Goal: Task Accomplishment & Management: Complete application form

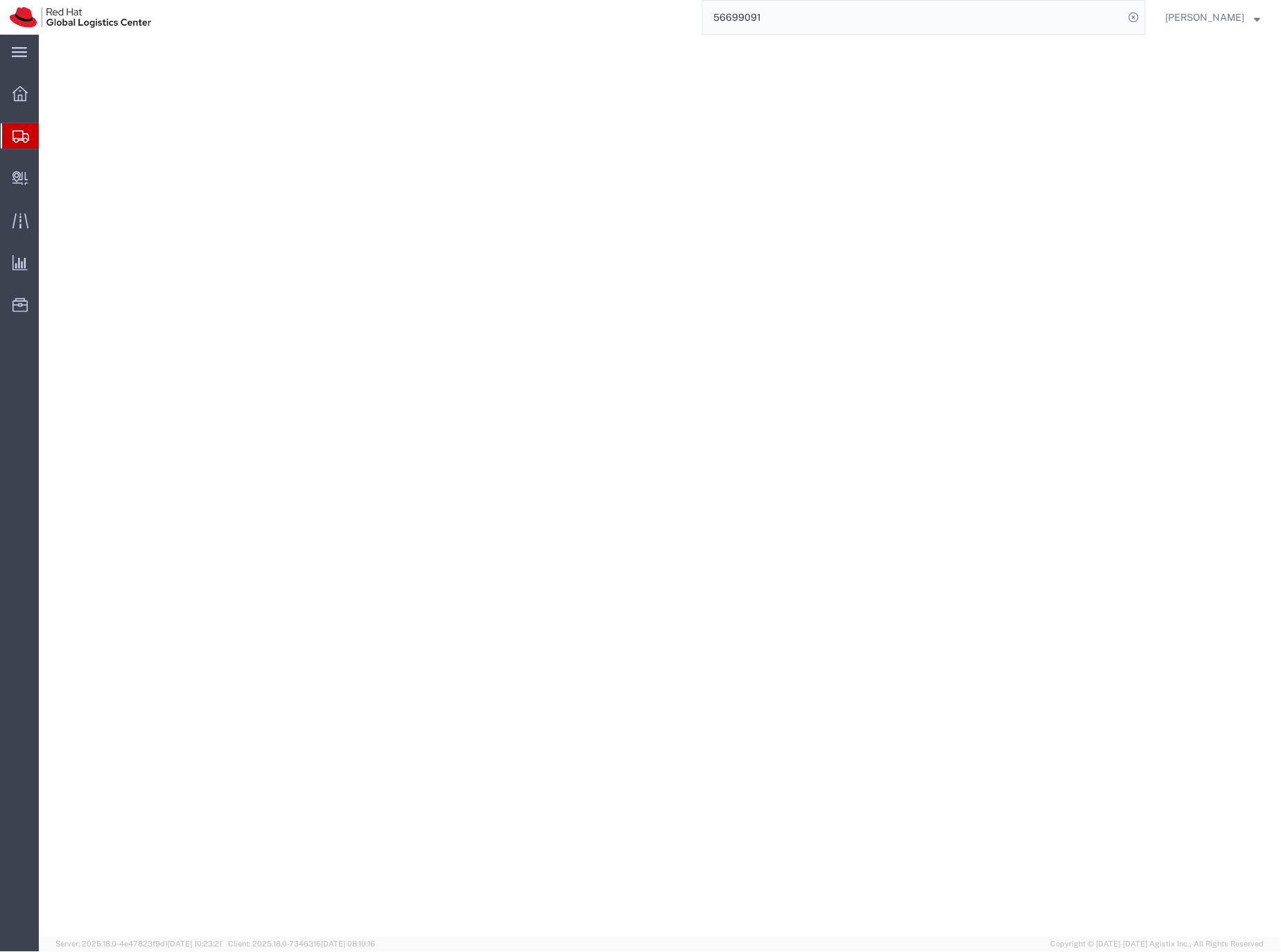
select select "70271"
select select
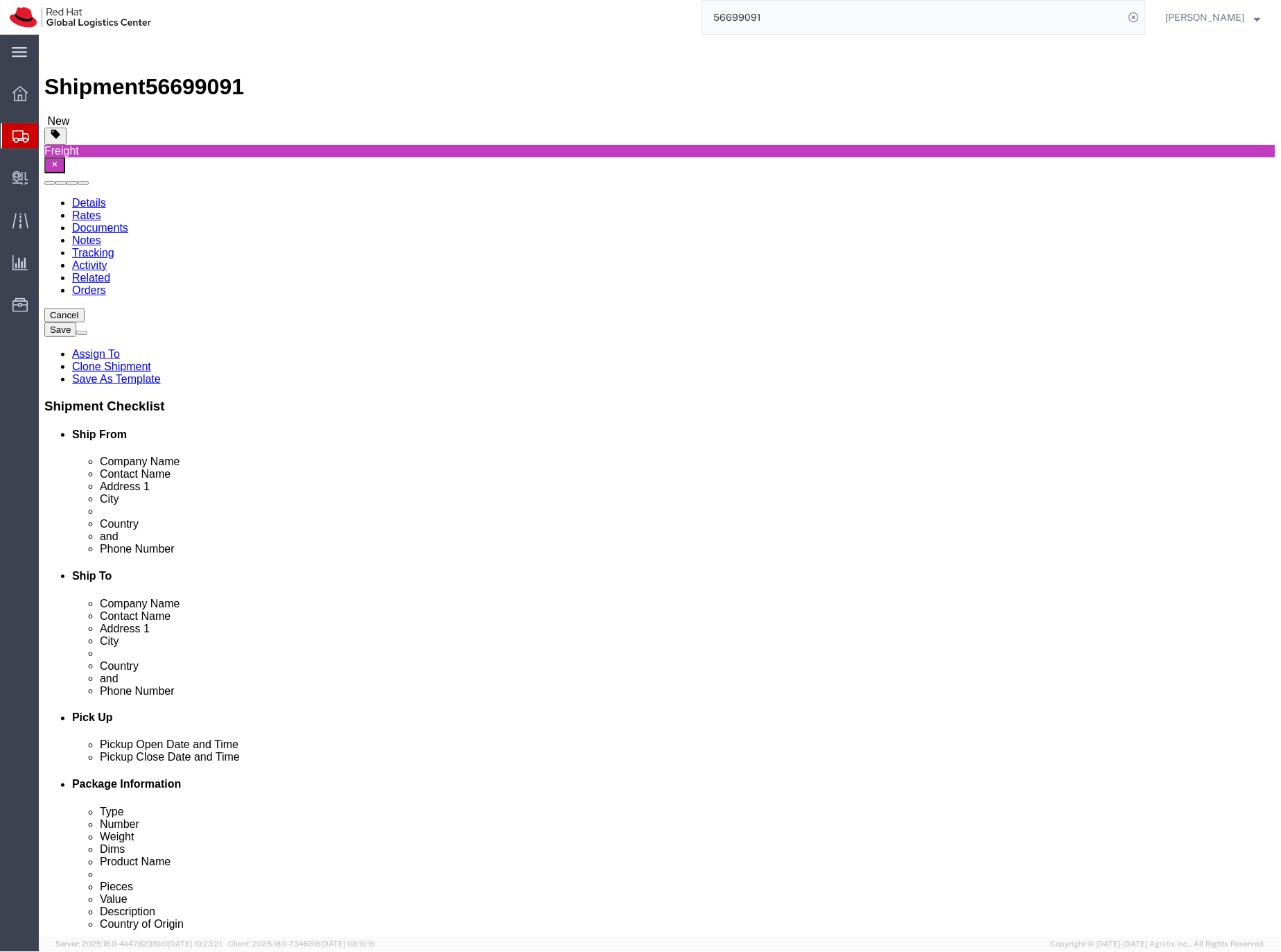
click at [20, 134] on icon at bounding box center [21, 137] width 17 height 13
click at [24, 131] on icon at bounding box center [21, 137] width 17 height 13
click button "Save"
click at [19, 131] on icon at bounding box center [21, 137] width 17 height 13
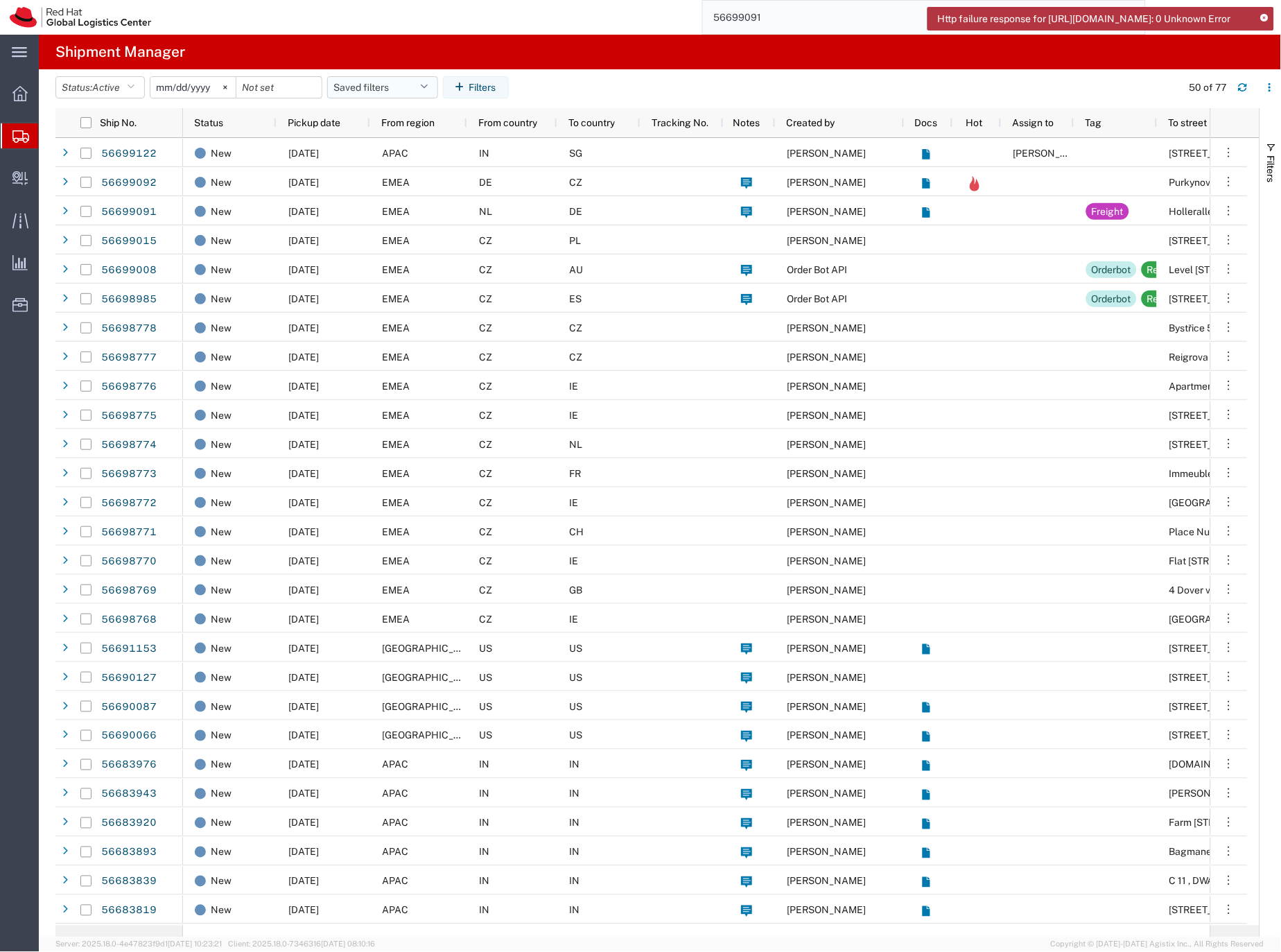
click at [374, 88] on button "Saved filters" at bounding box center [382, 87] width 111 height 22
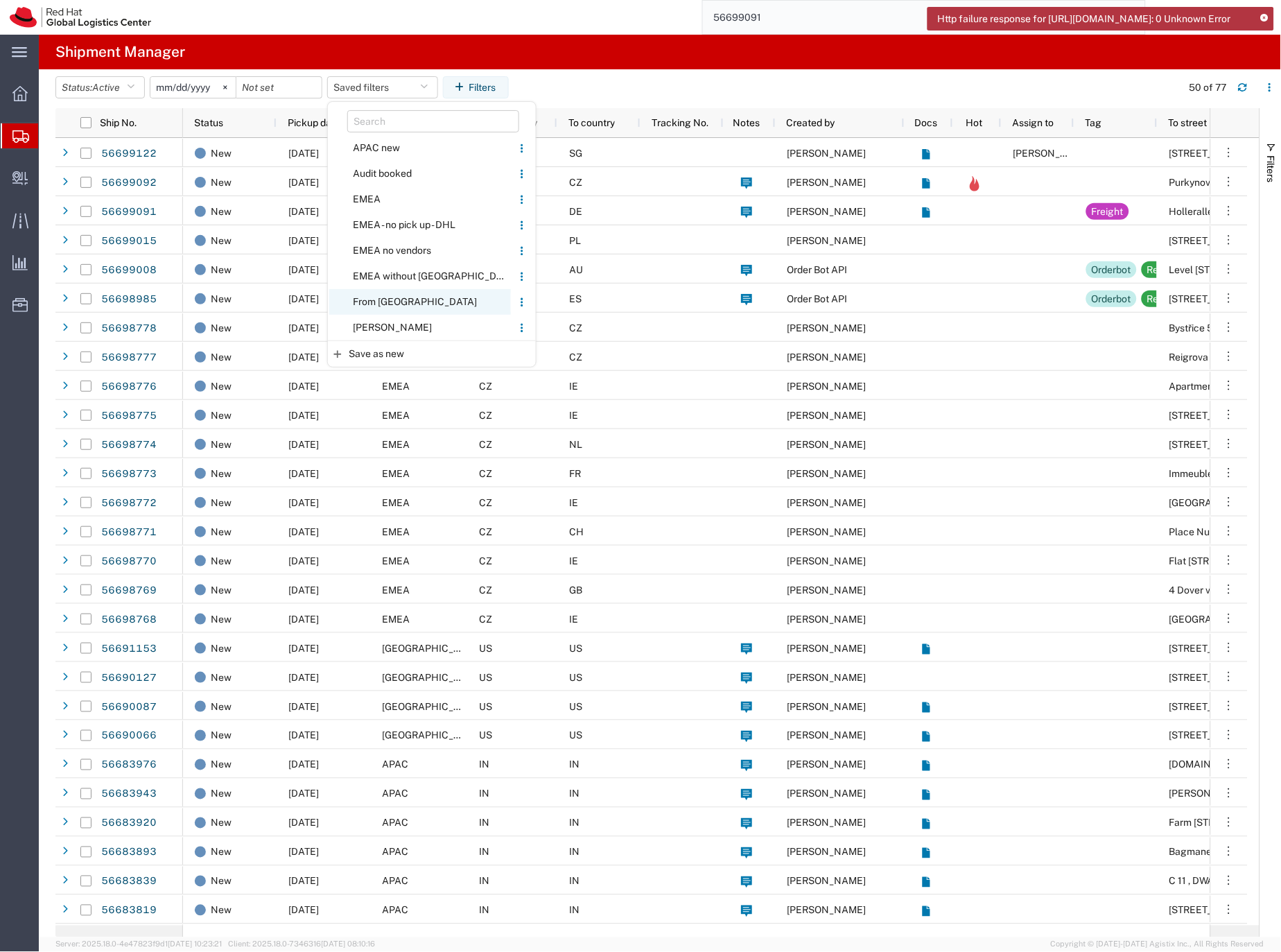
click at [383, 297] on span "From [GEOGRAPHIC_DATA]" at bounding box center [420, 302] width 182 height 26
type input "[DATE]"
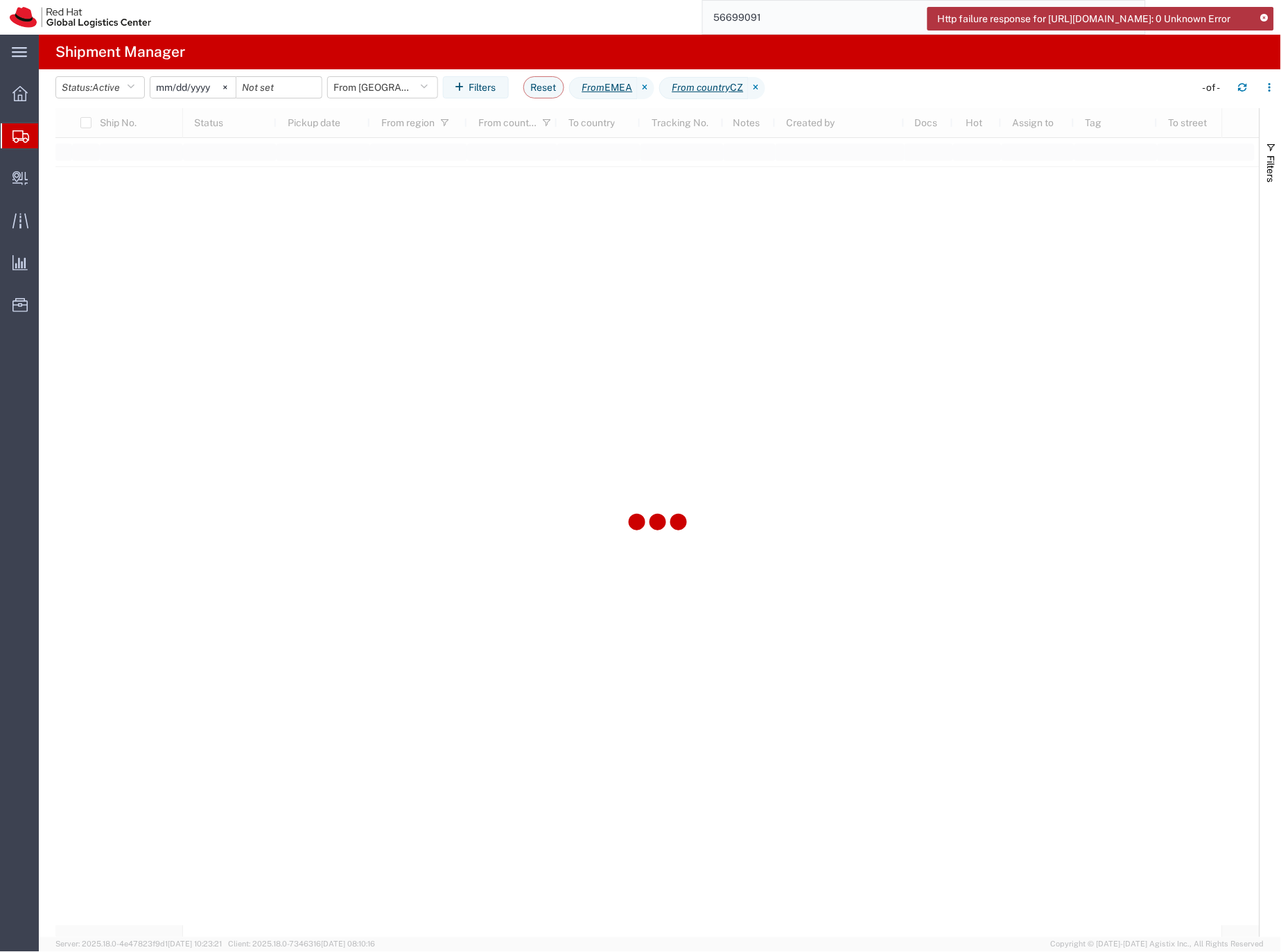
click at [1266, 19] on icon at bounding box center [1264, 18] width 8 height 8
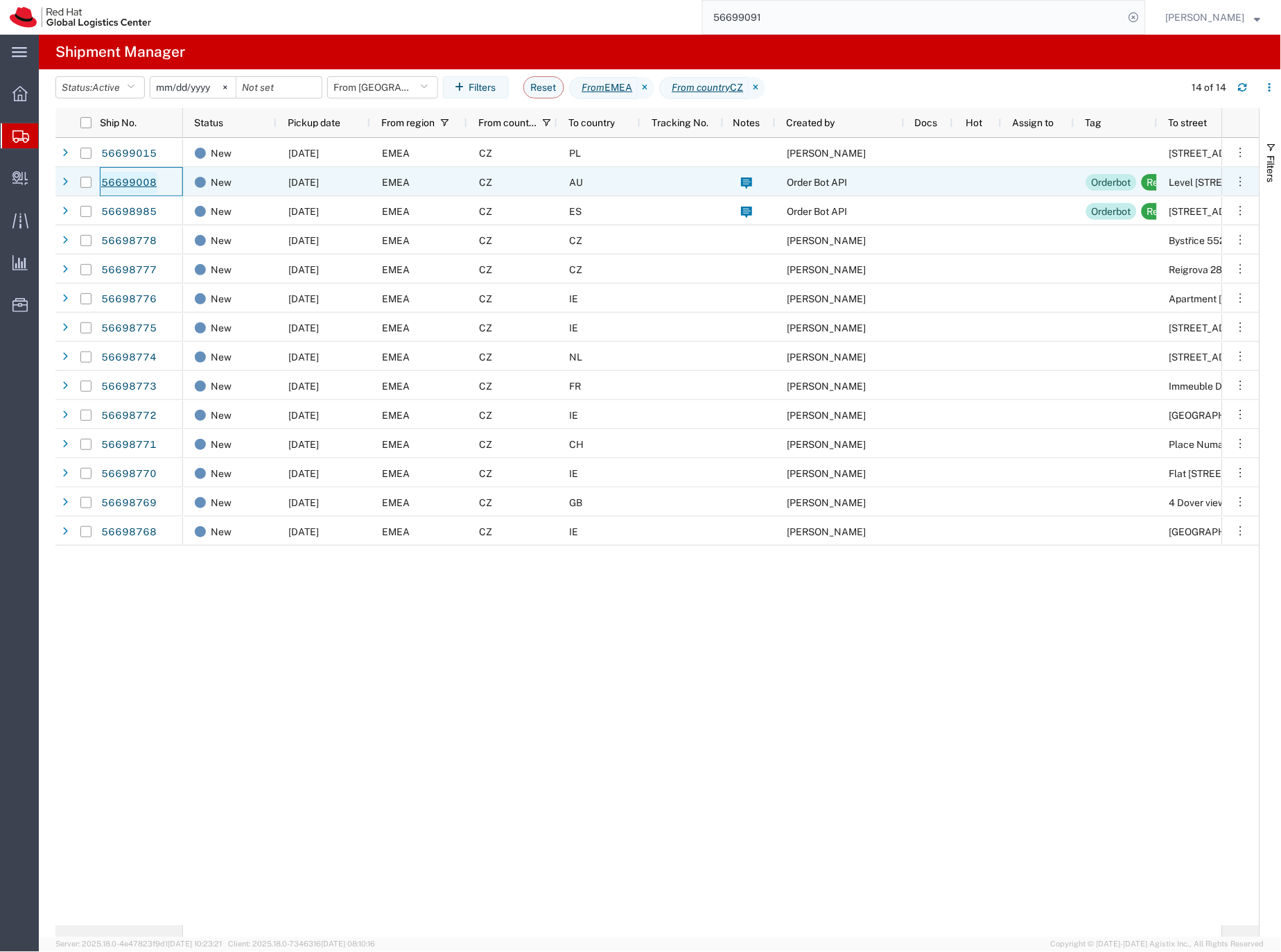
click at [140, 184] on link "56699008" at bounding box center [128, 183] width 57 height 22
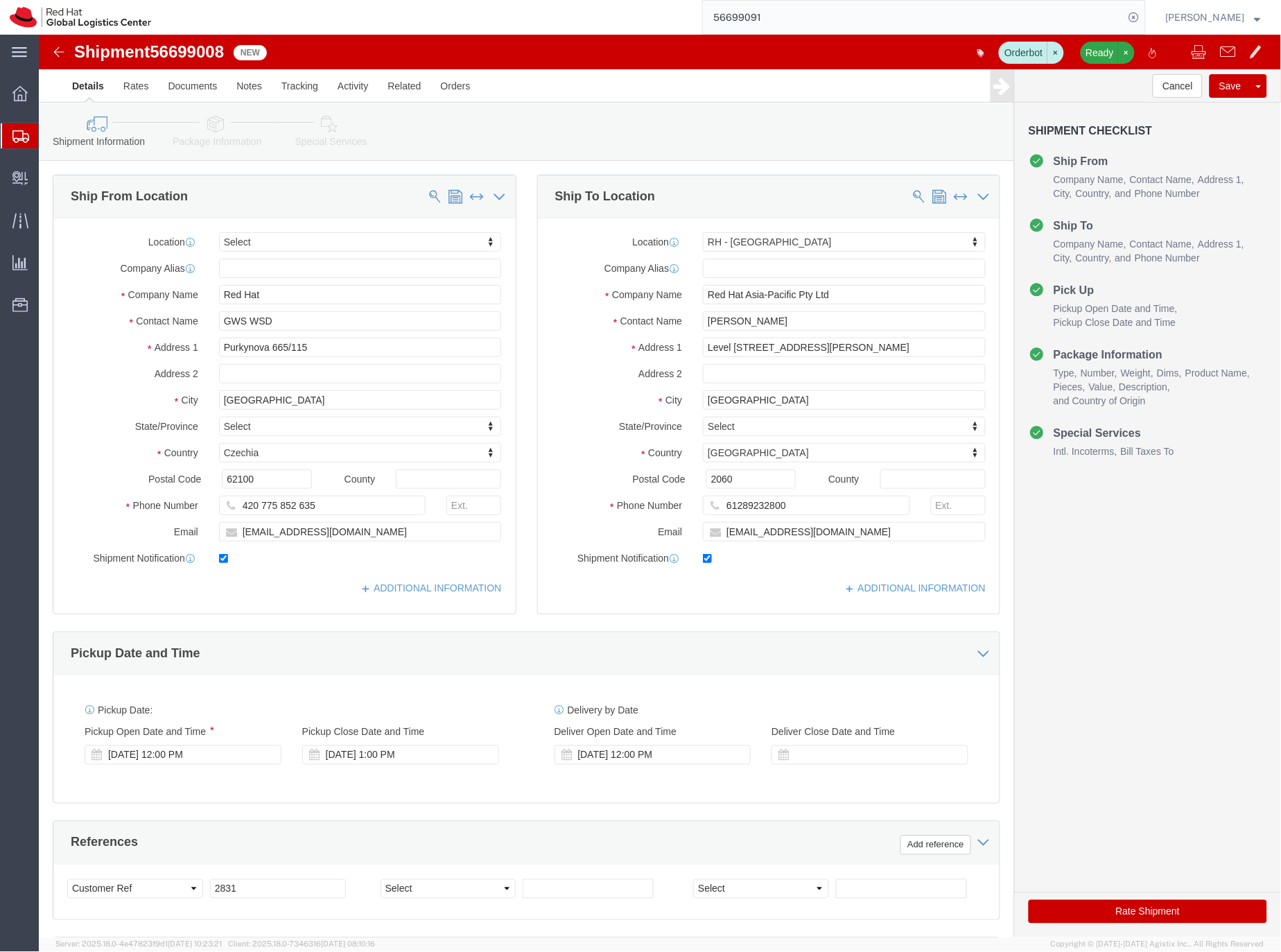
select select
select select "50511"
click icon
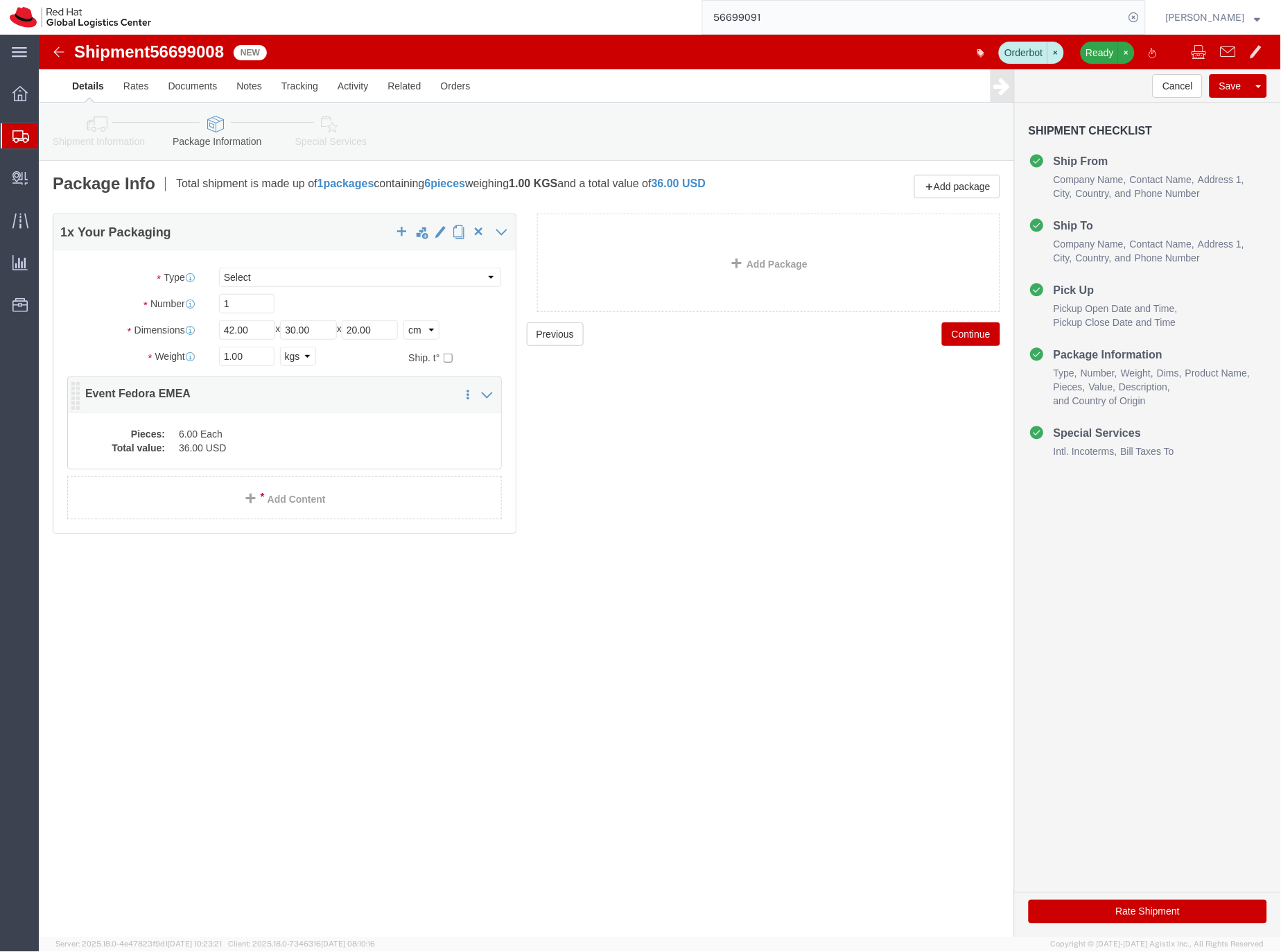
click dd "36.00 USD"
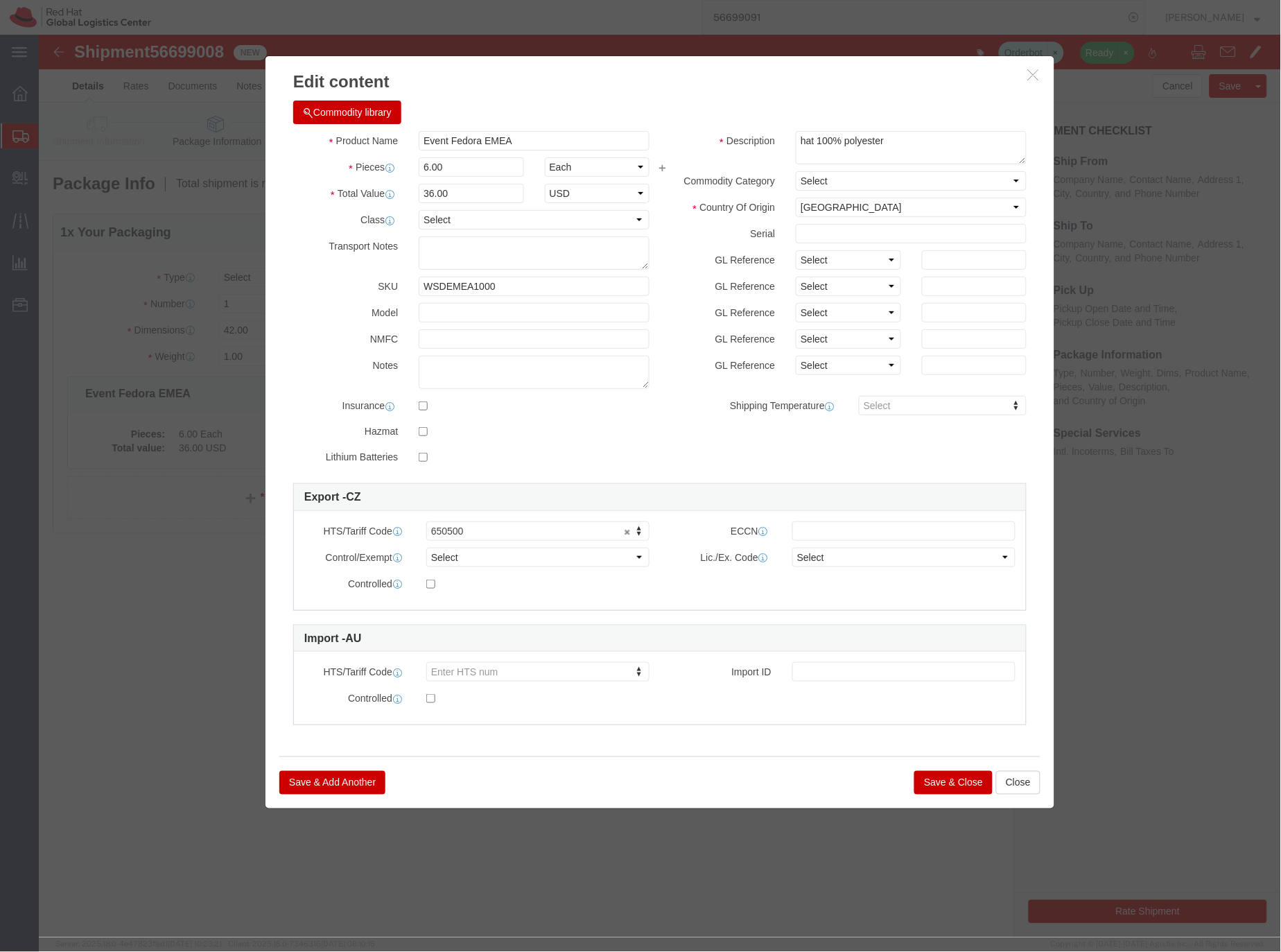
click icon "button"
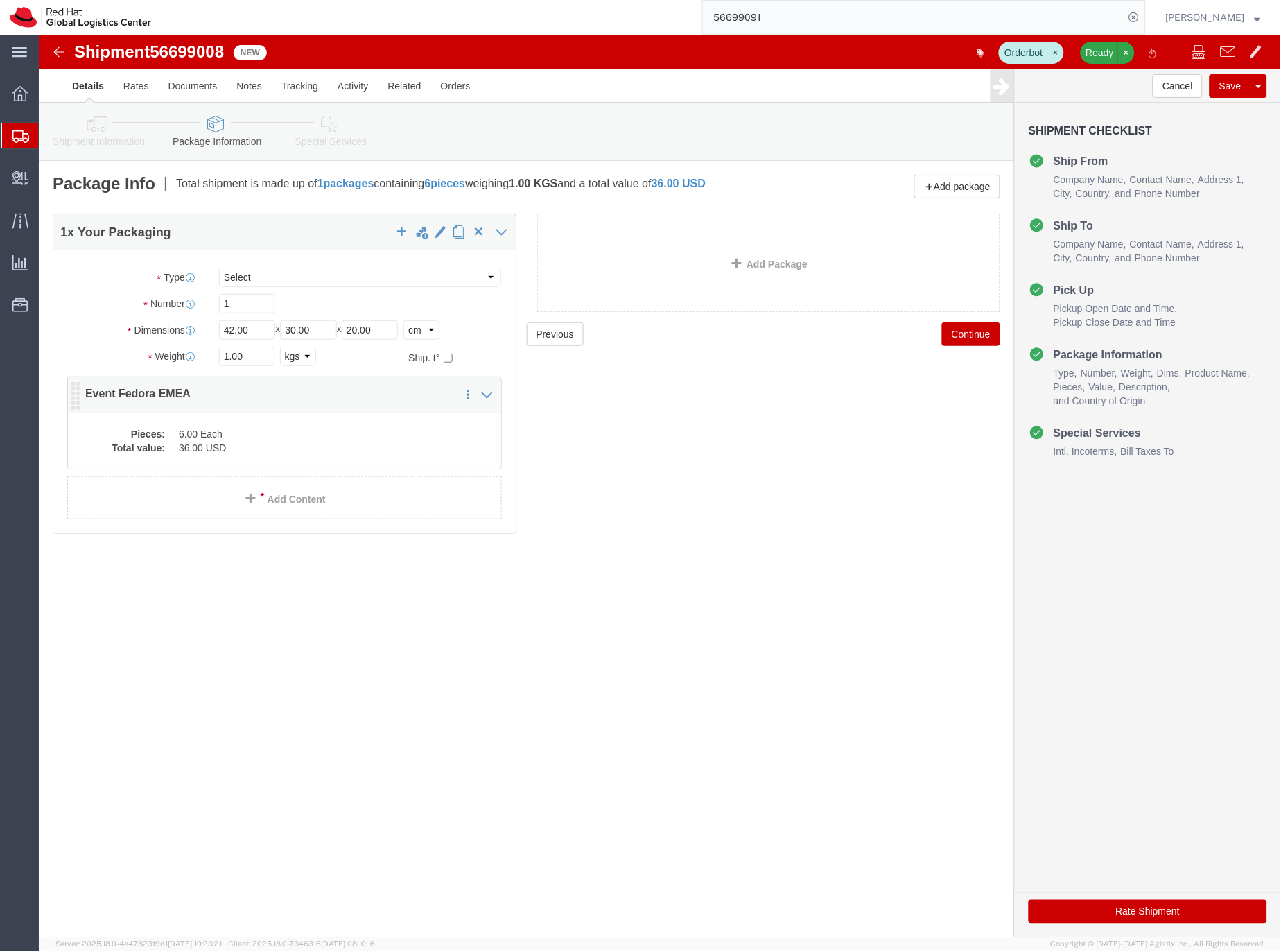
click dd "36.00 USD"
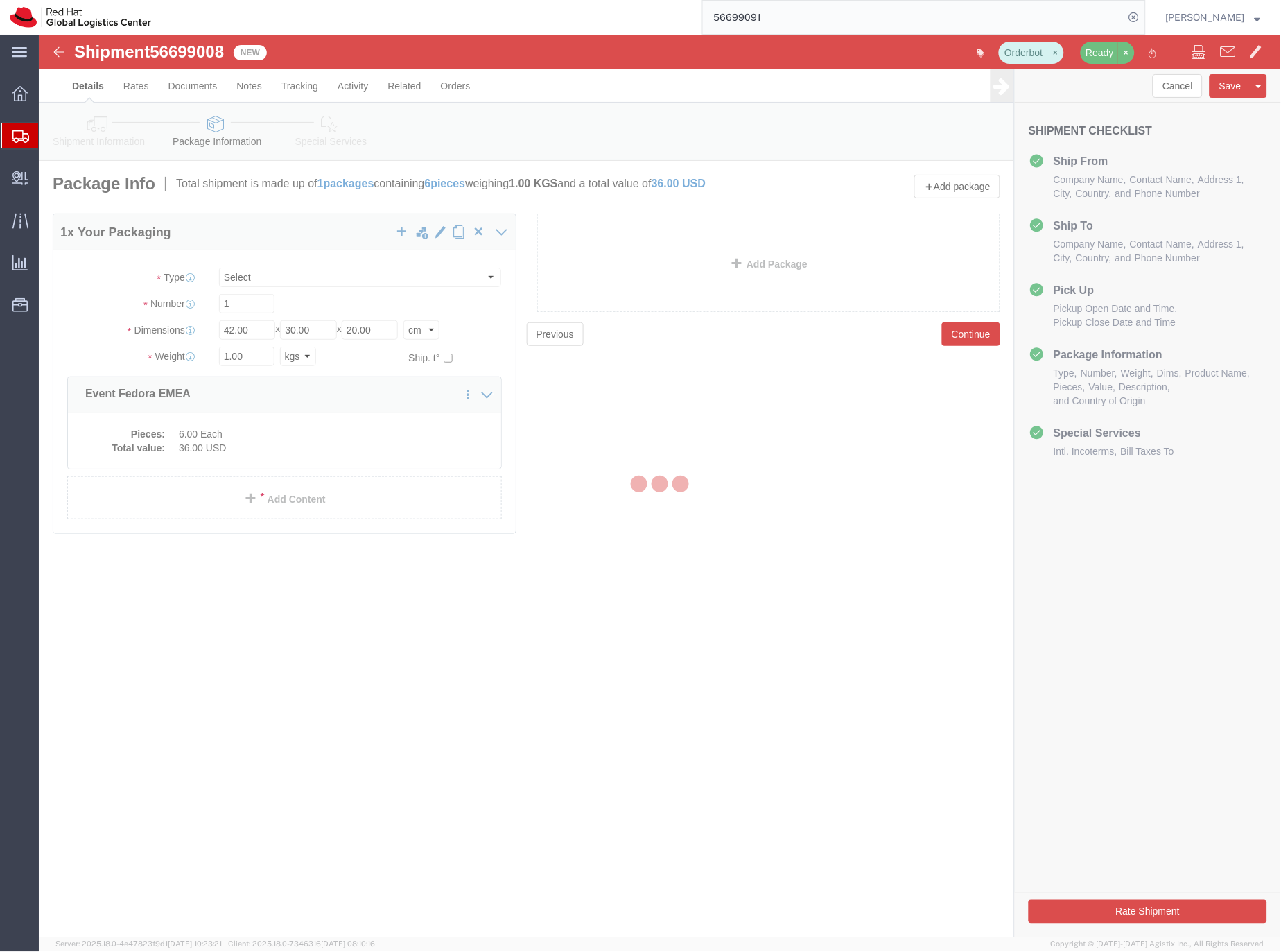
click at [259, 439] on div at bounding box center [659, 485] width 1242 height 902
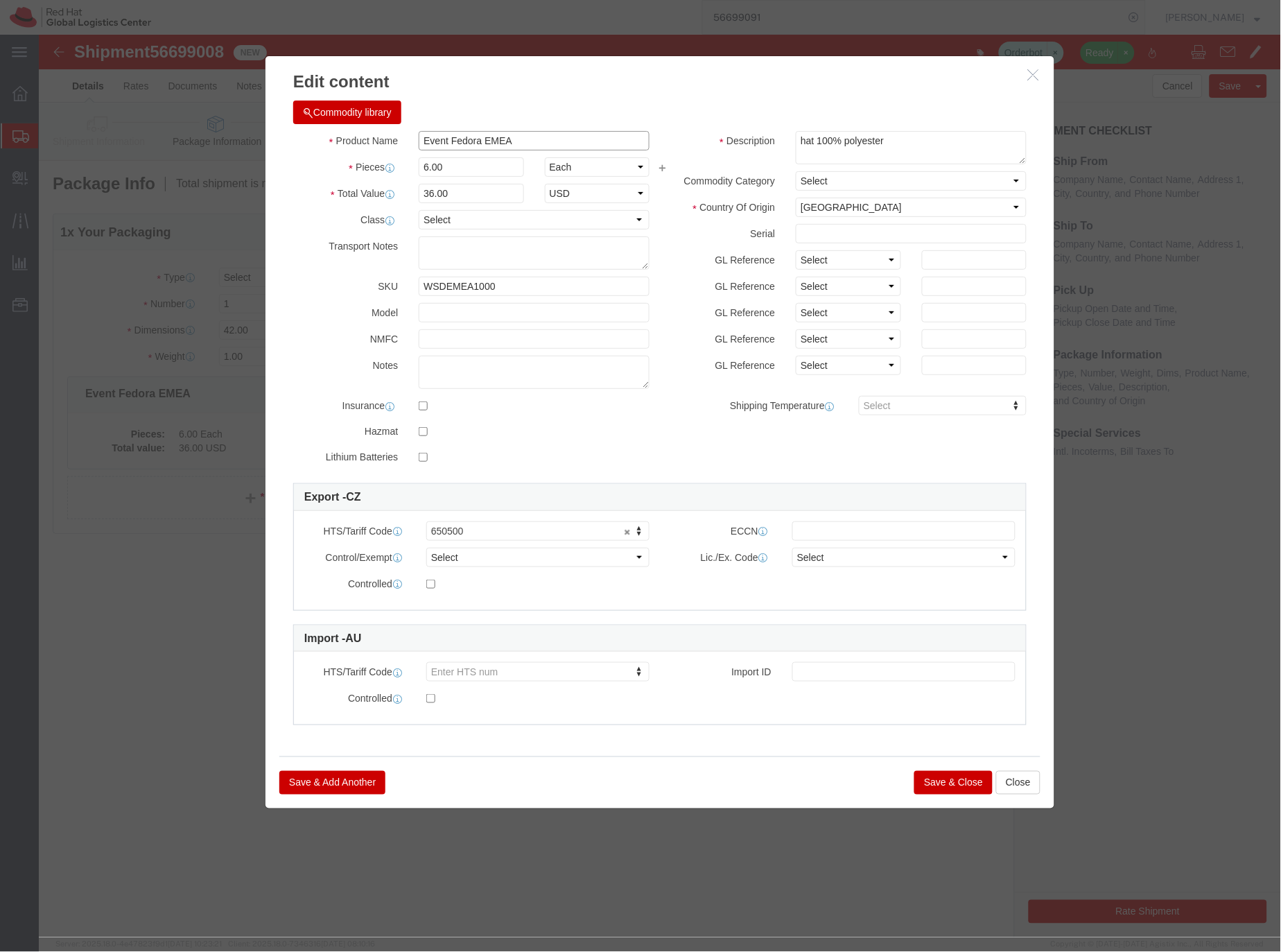
click input "Event Fedora EMEA"
type input "Event Fedora"
click button "Save & Close"
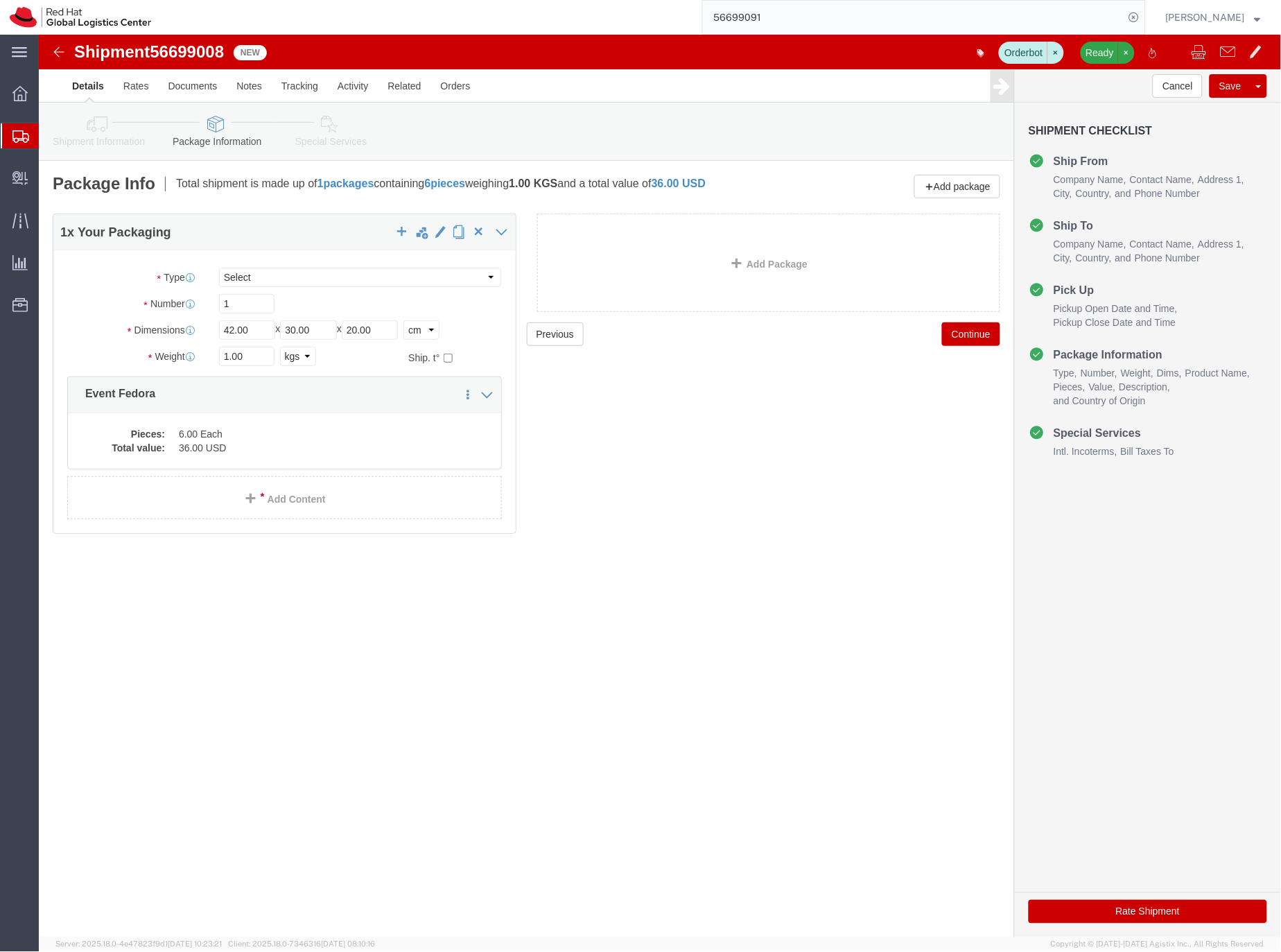
click span "56699008"
copy span "56699008"
click link "Shipment Information"
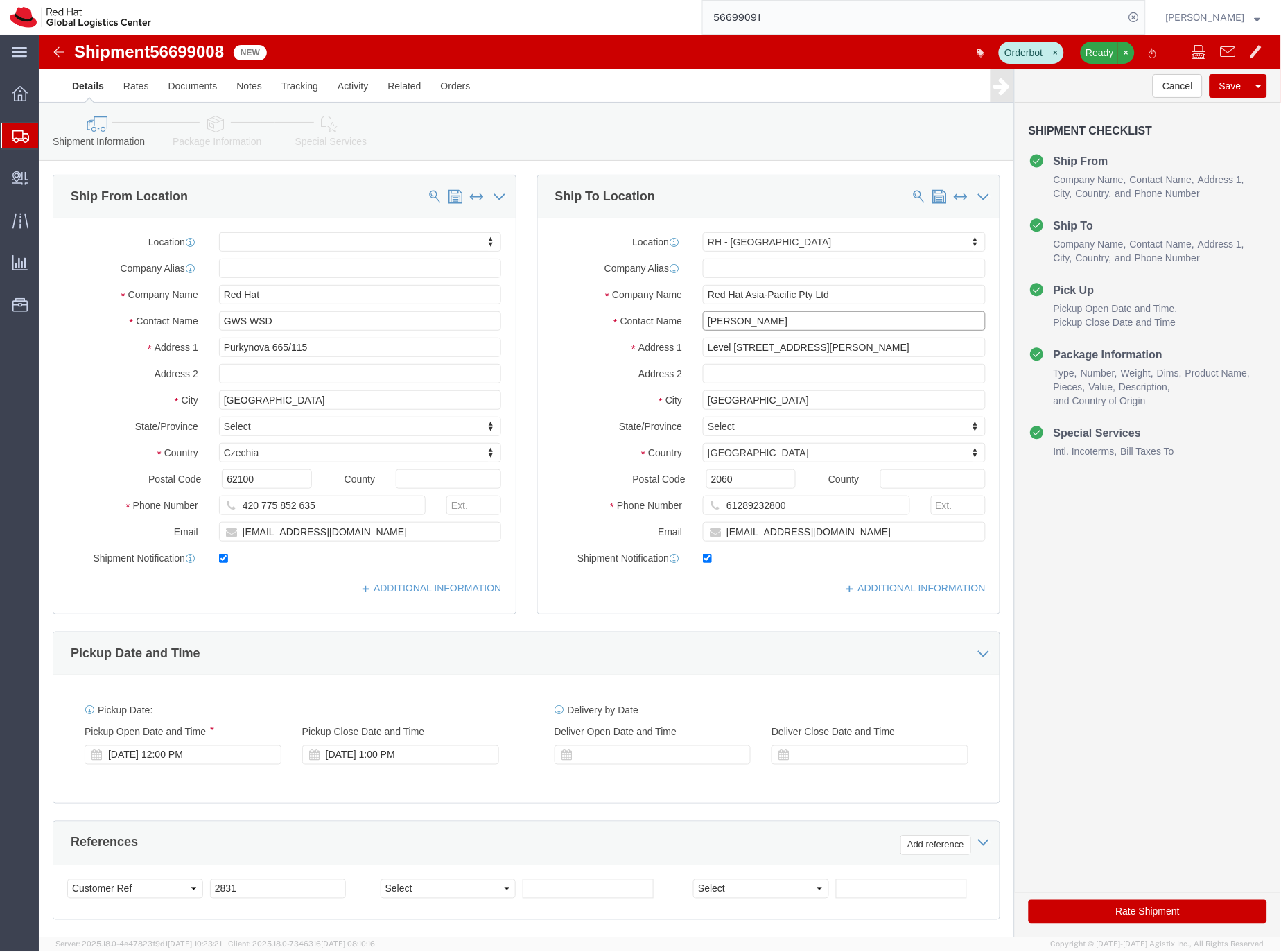
click input "[PERSON_NAME]"
type input "[PERSON_NAME]"
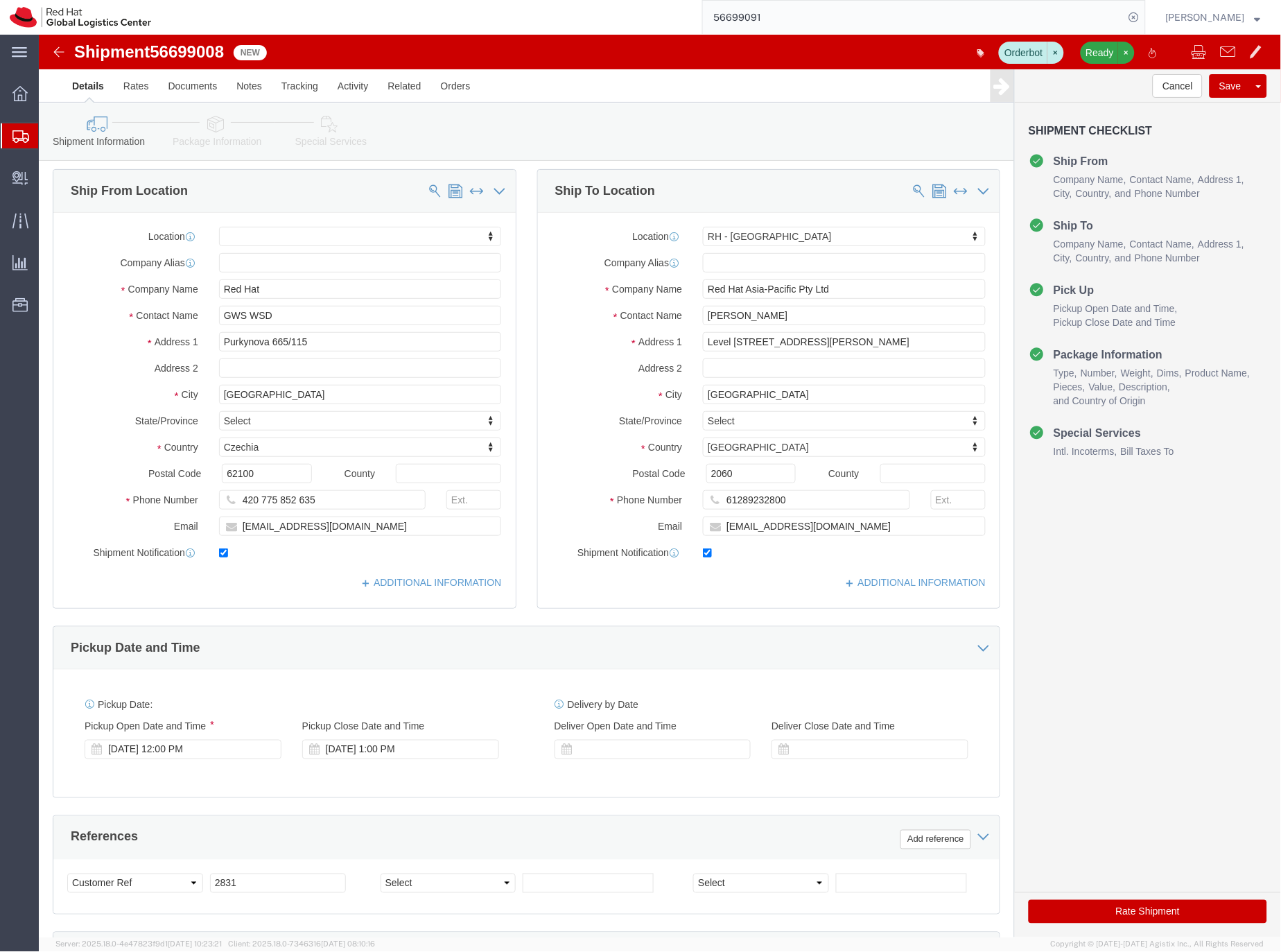
click icon
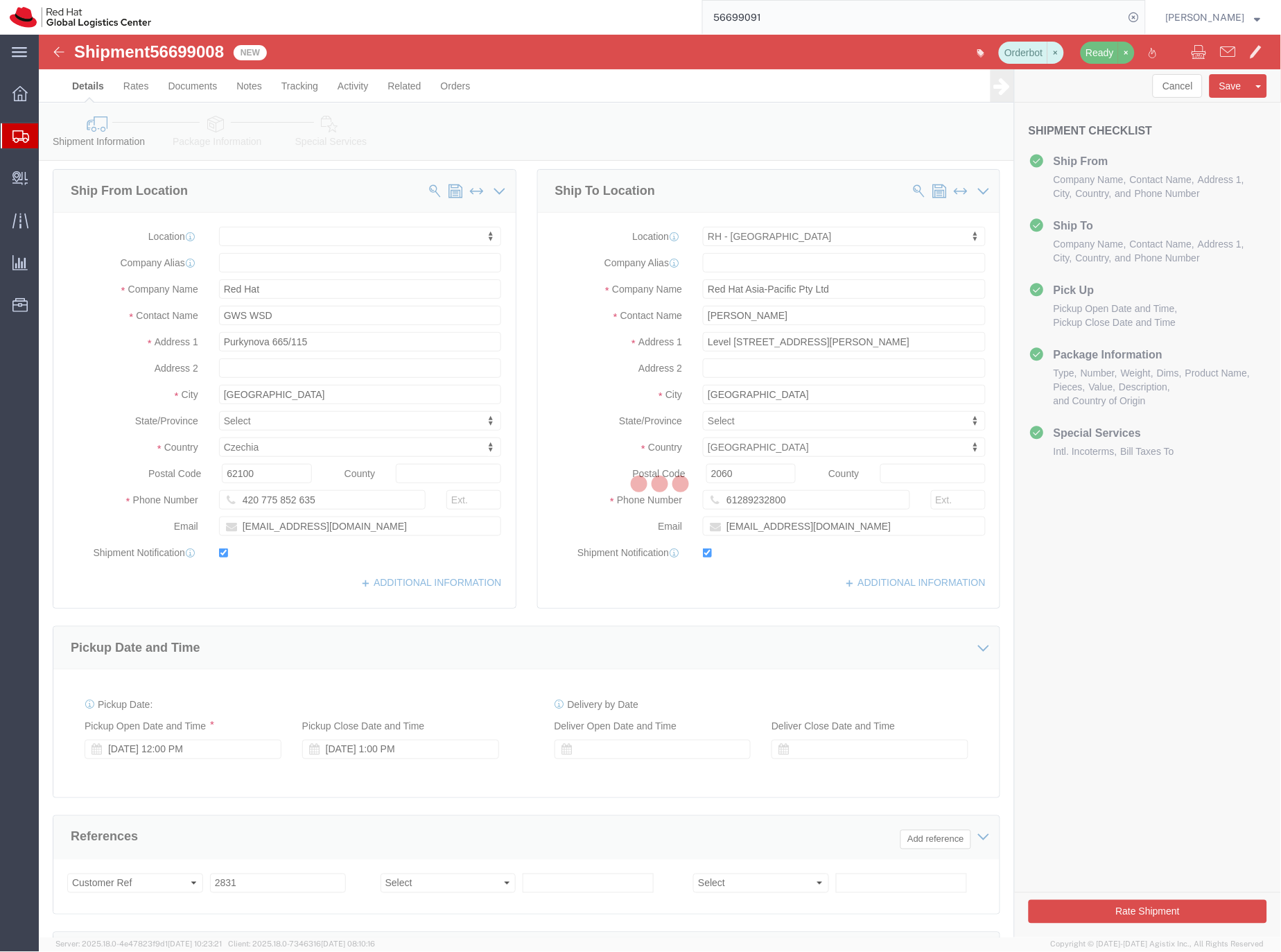
click at [212, 131] on div at bounding box center [659, 485] width 1242 height 902
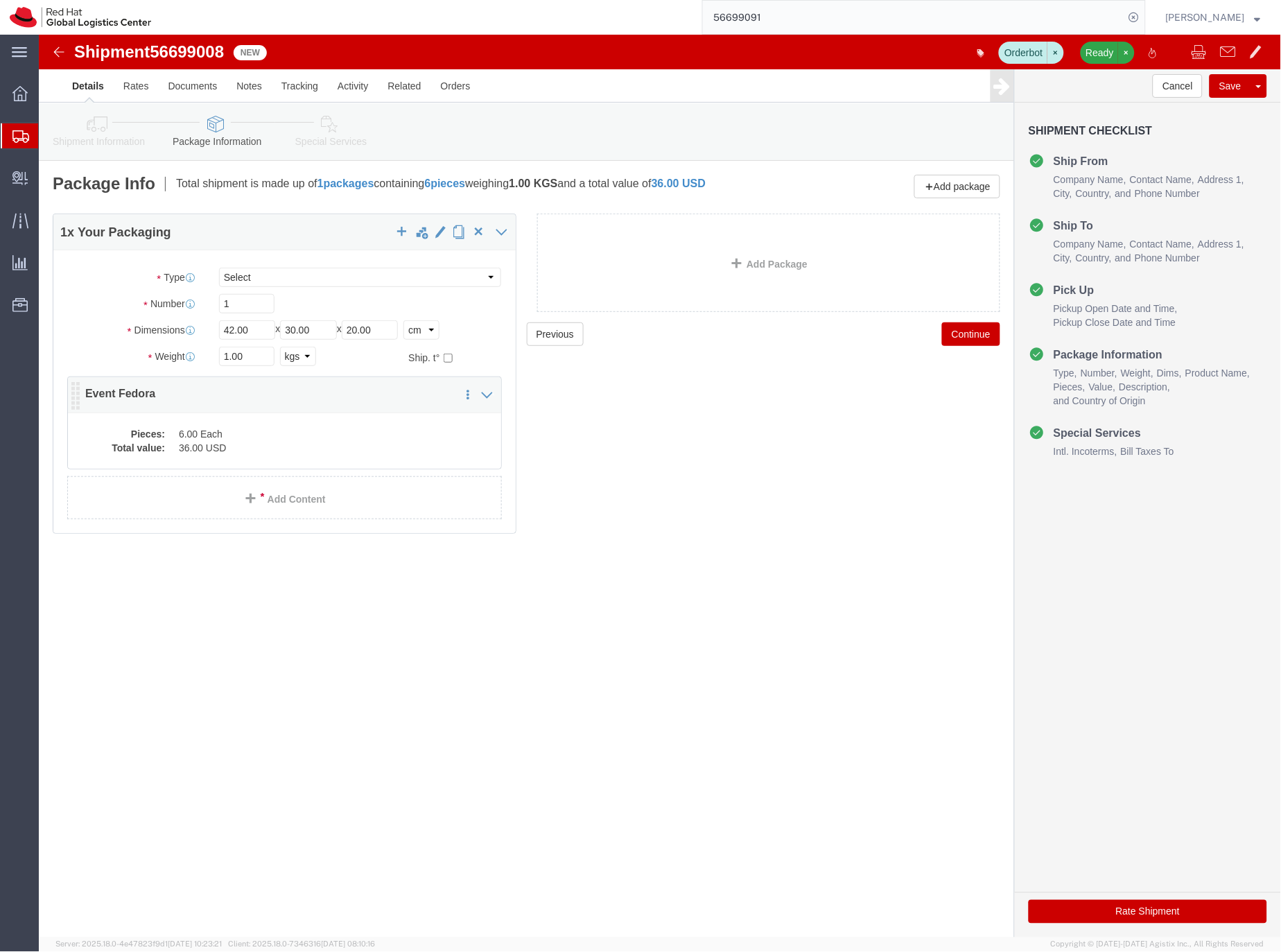
click dd "36.00 USD"
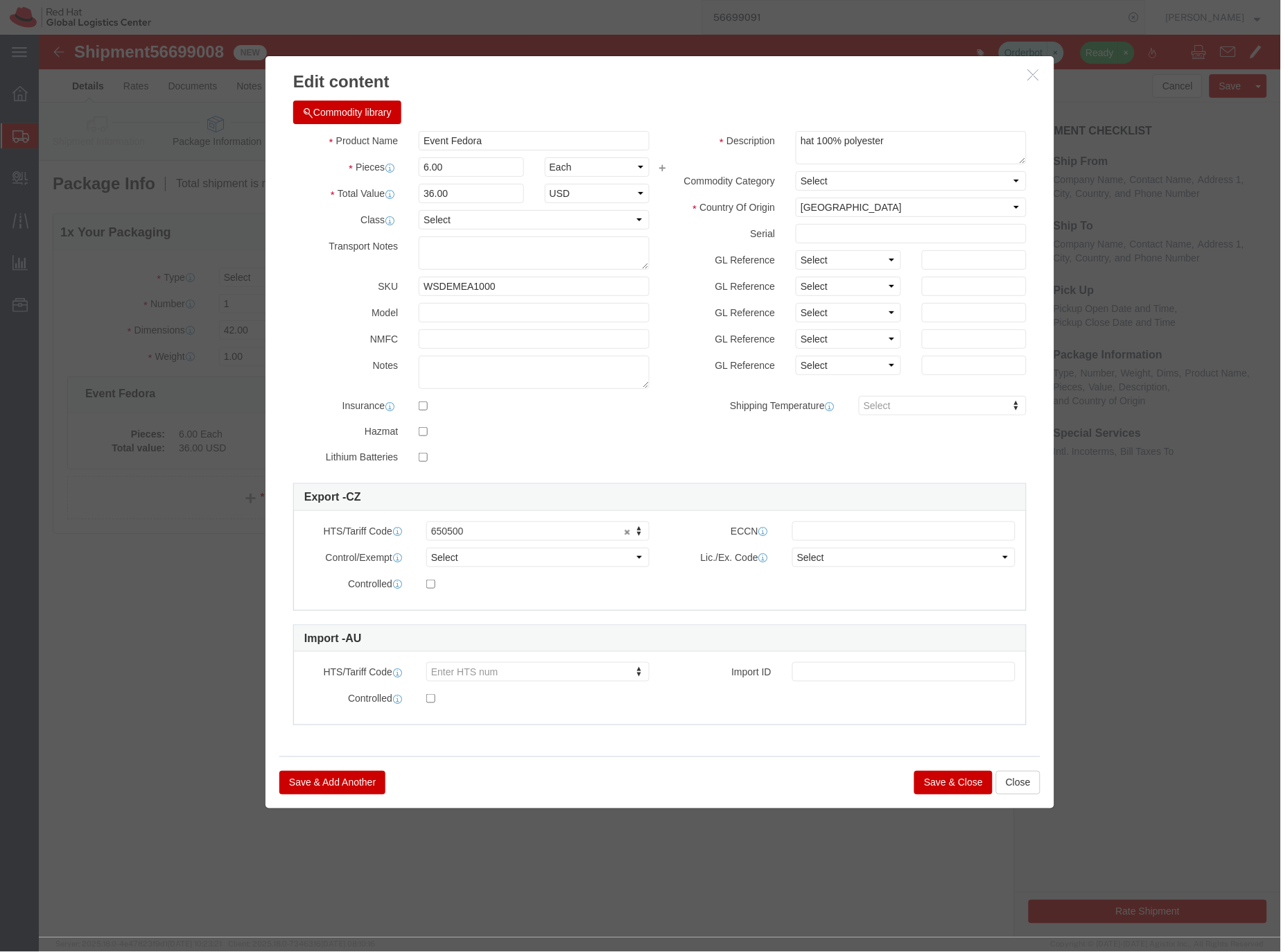
drag, startPoint x: 763, startPoint y: 210, endPoint x: 761, endPoint y: 260, distance: 50.0
click div "Description hat 100% polyester Commodity Category Select Country Of Origin Sele…"
click div "Product Name Event Fedora Pieces 6.00 Select Bag Barrels 100Board Feet Bottle B…"
click button "Save & Close"
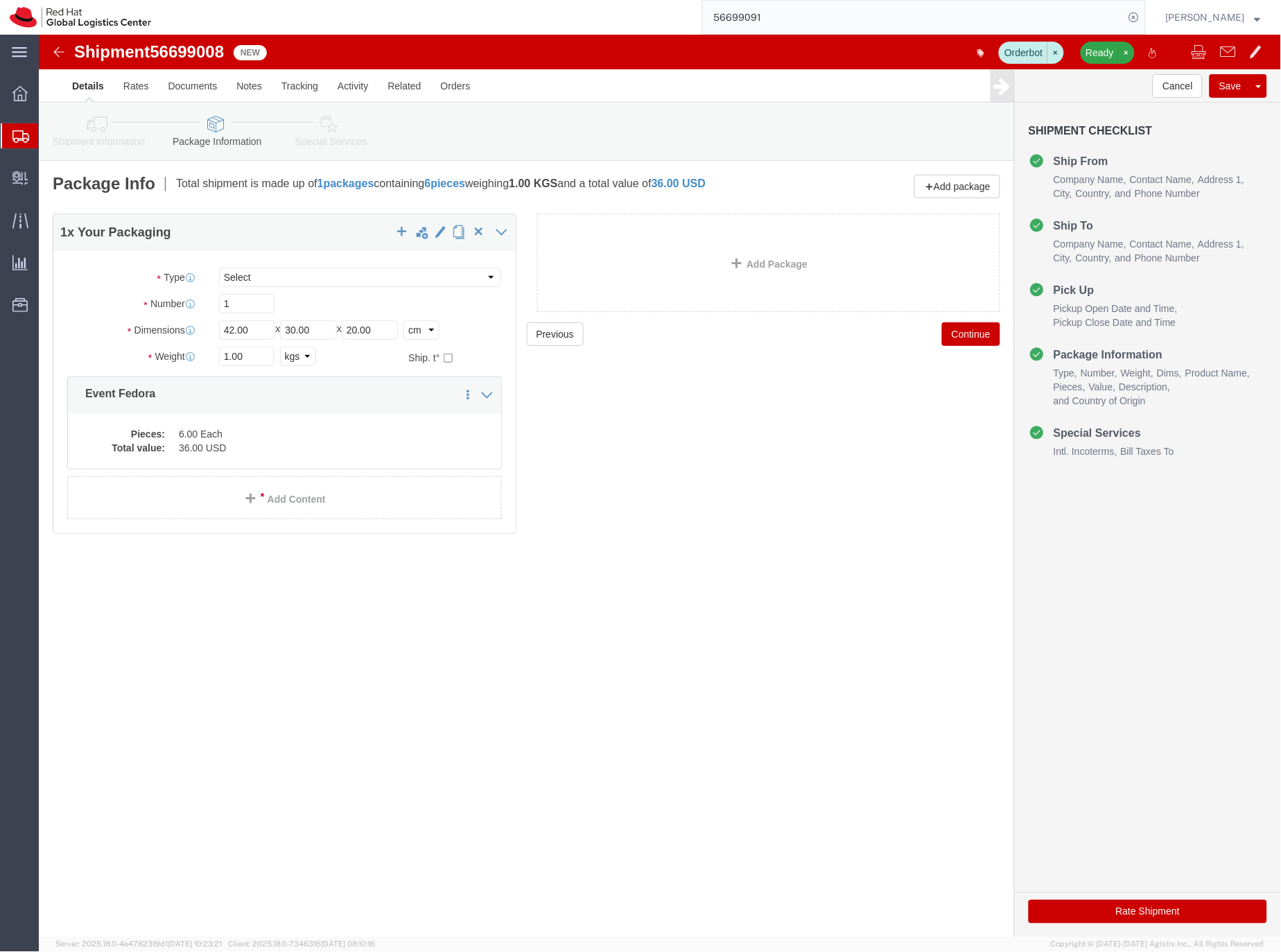
click icon
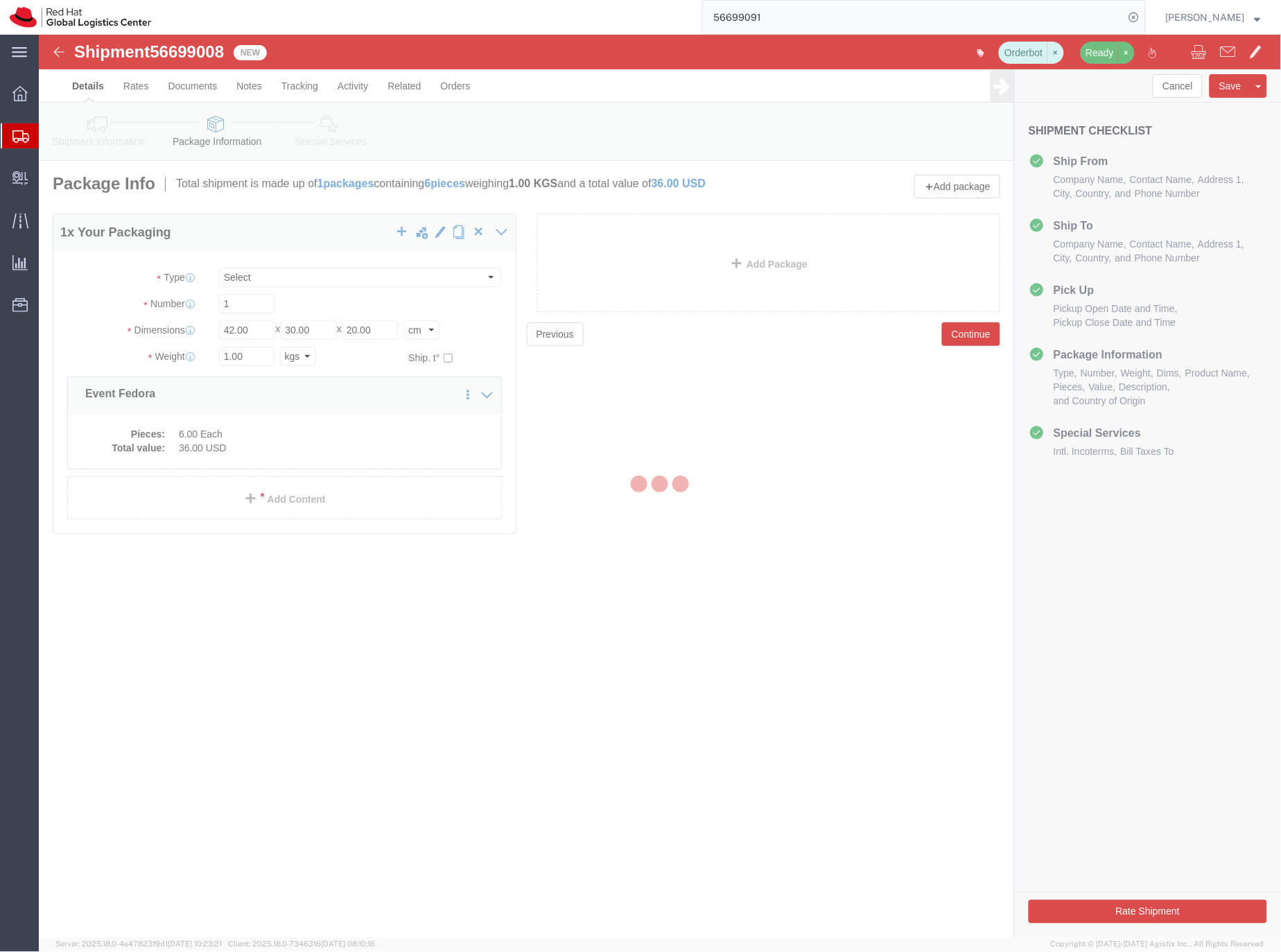
select select
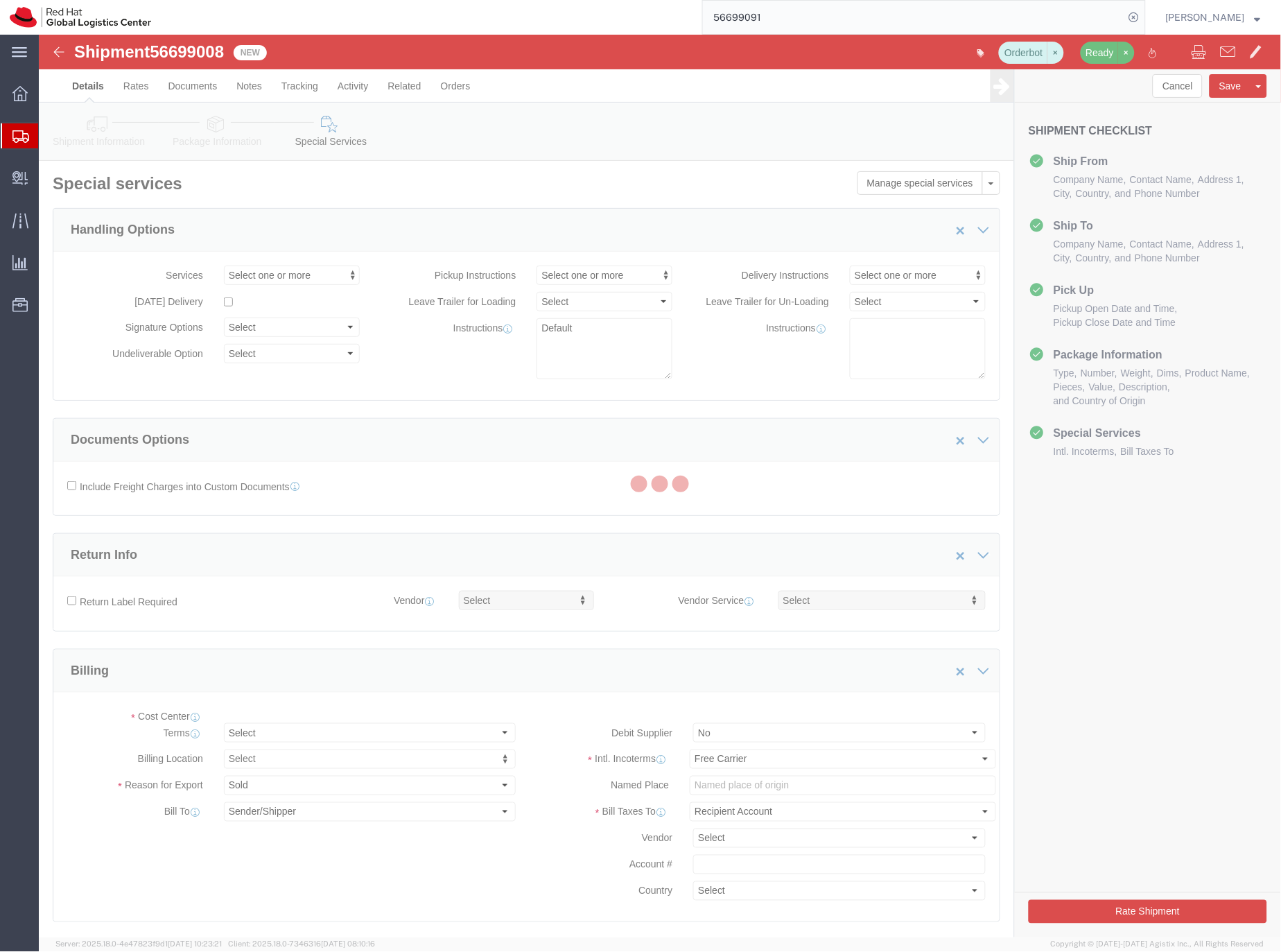
select select "COSTCENTER"
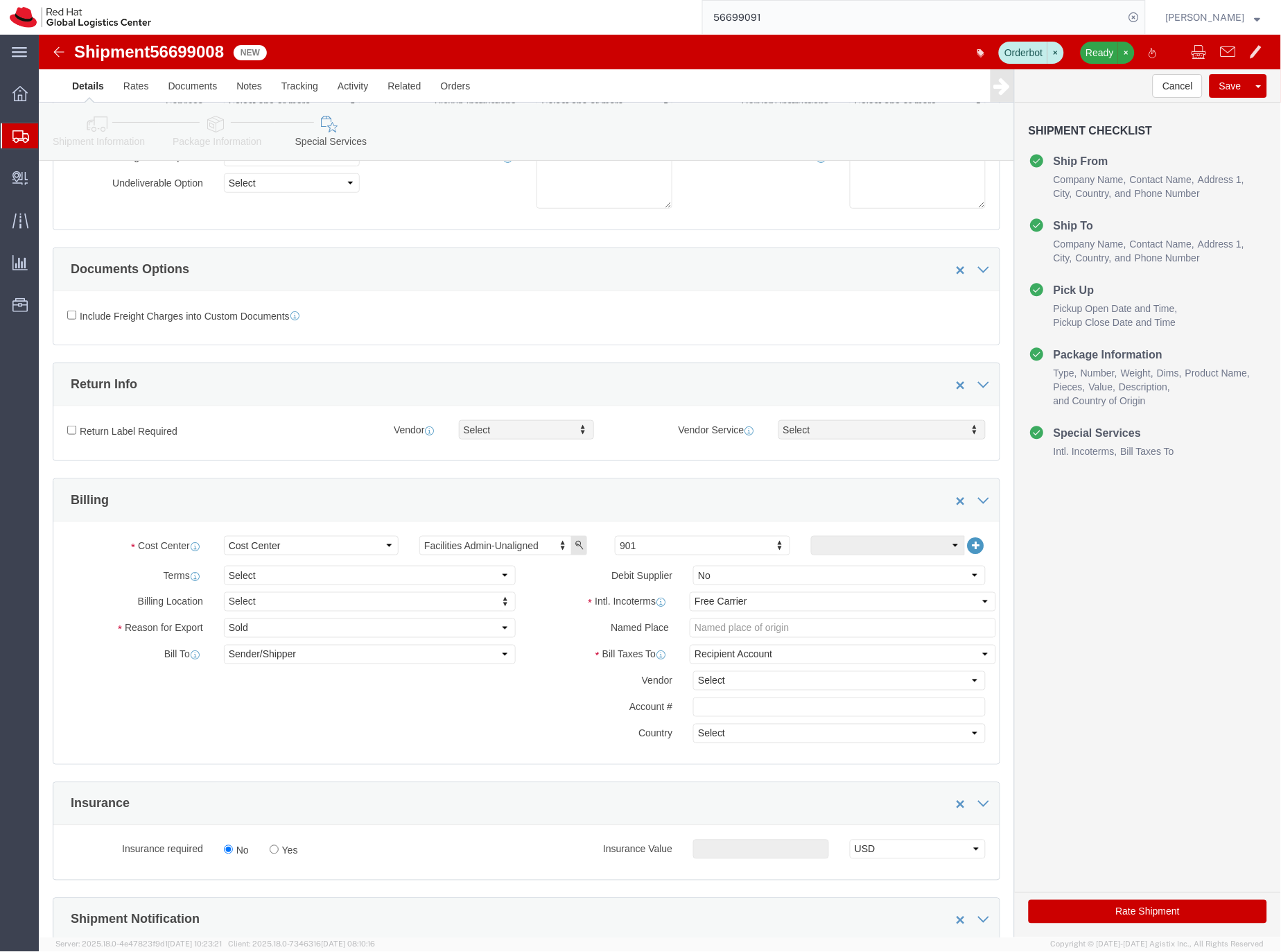
scroll to position [180, 0]
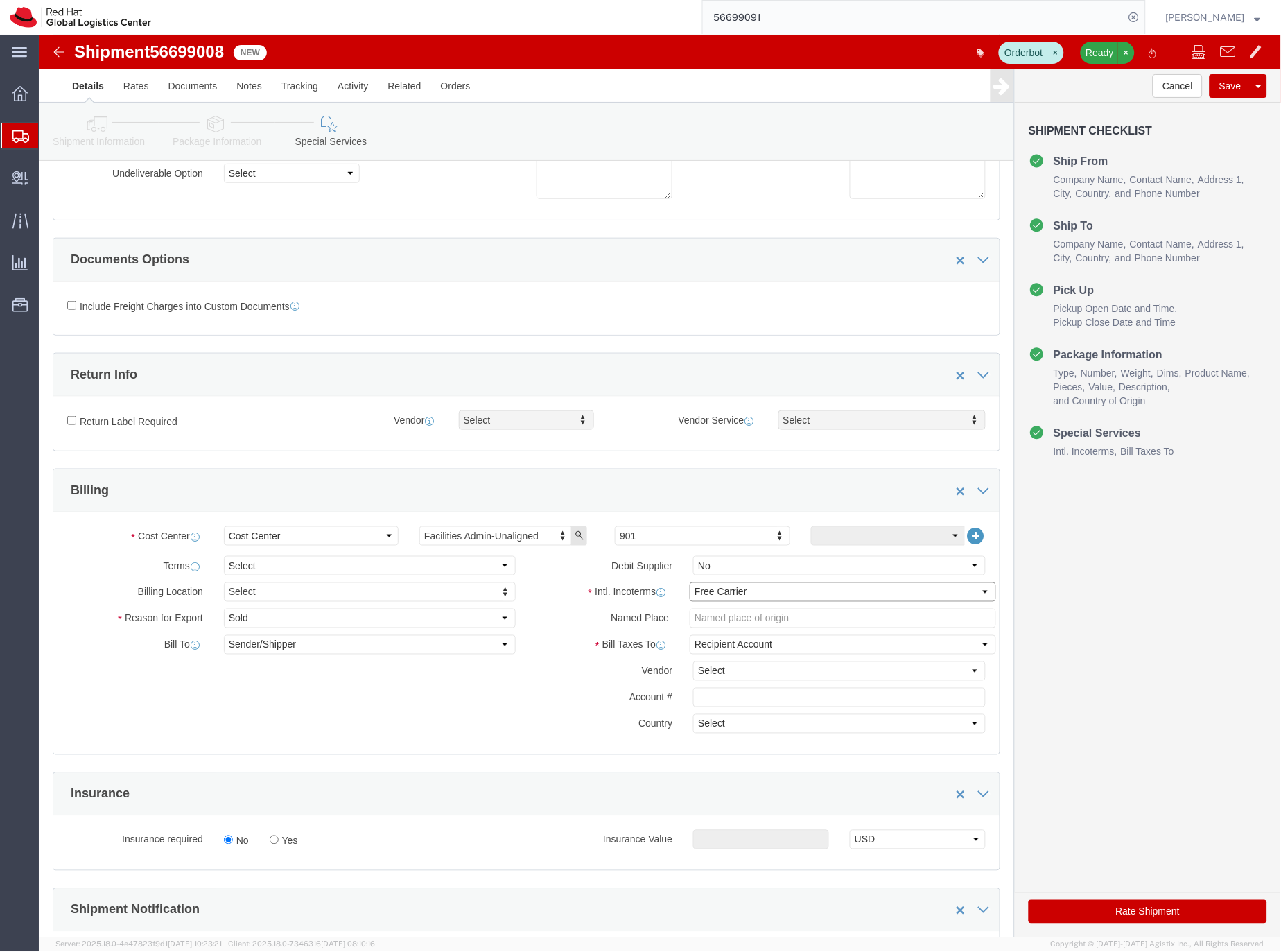
click select "Select Carriage Insurance Paid Carriage Paid To Cost and Freight Cost Insurance…"
select select "DDP"
click select "Select Carriage Insurance Paid Carriage Paid To Cost and Freight Cost Insurance…"
select select "SHIP"
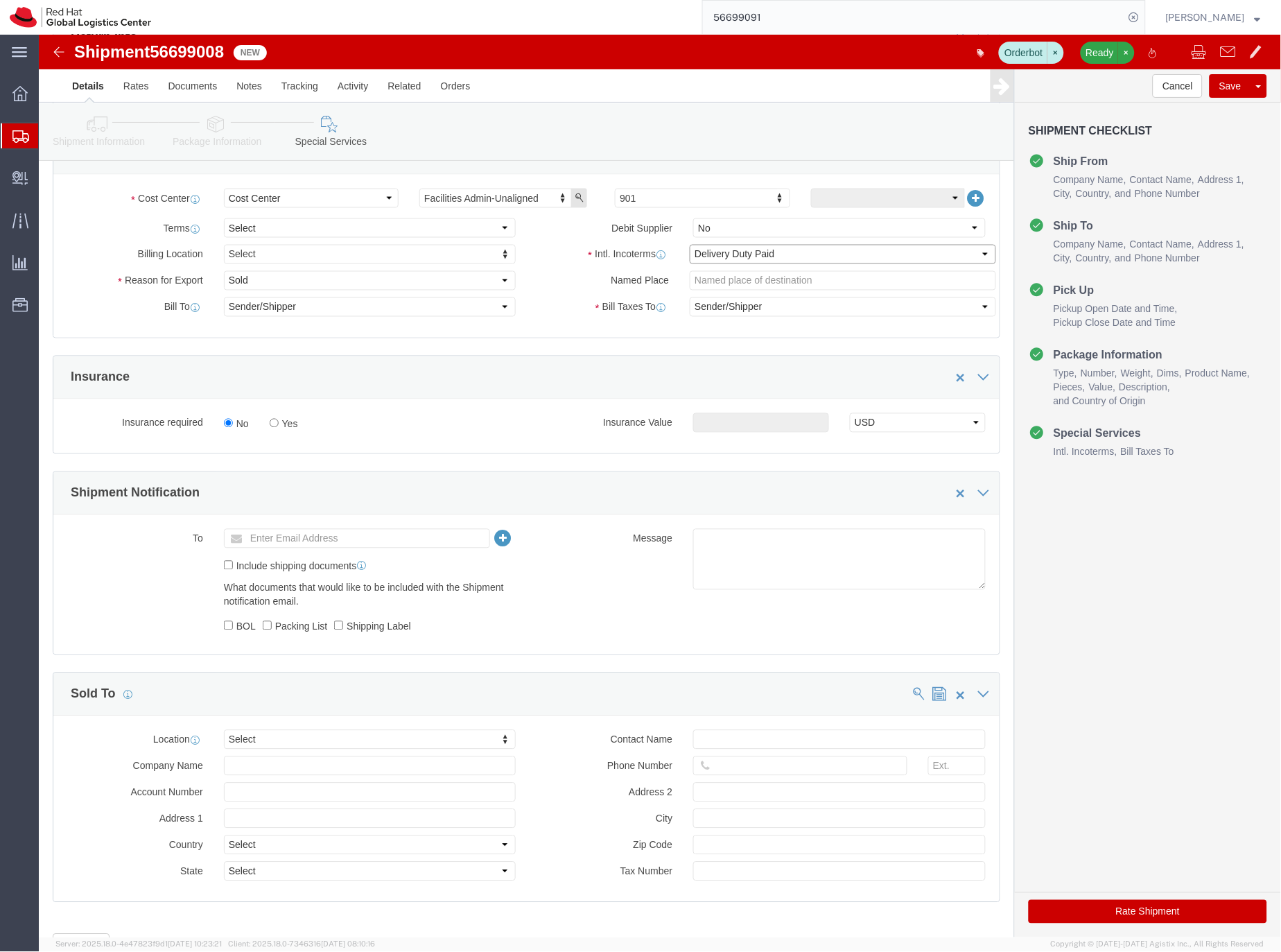
scroll to position [583, 0]
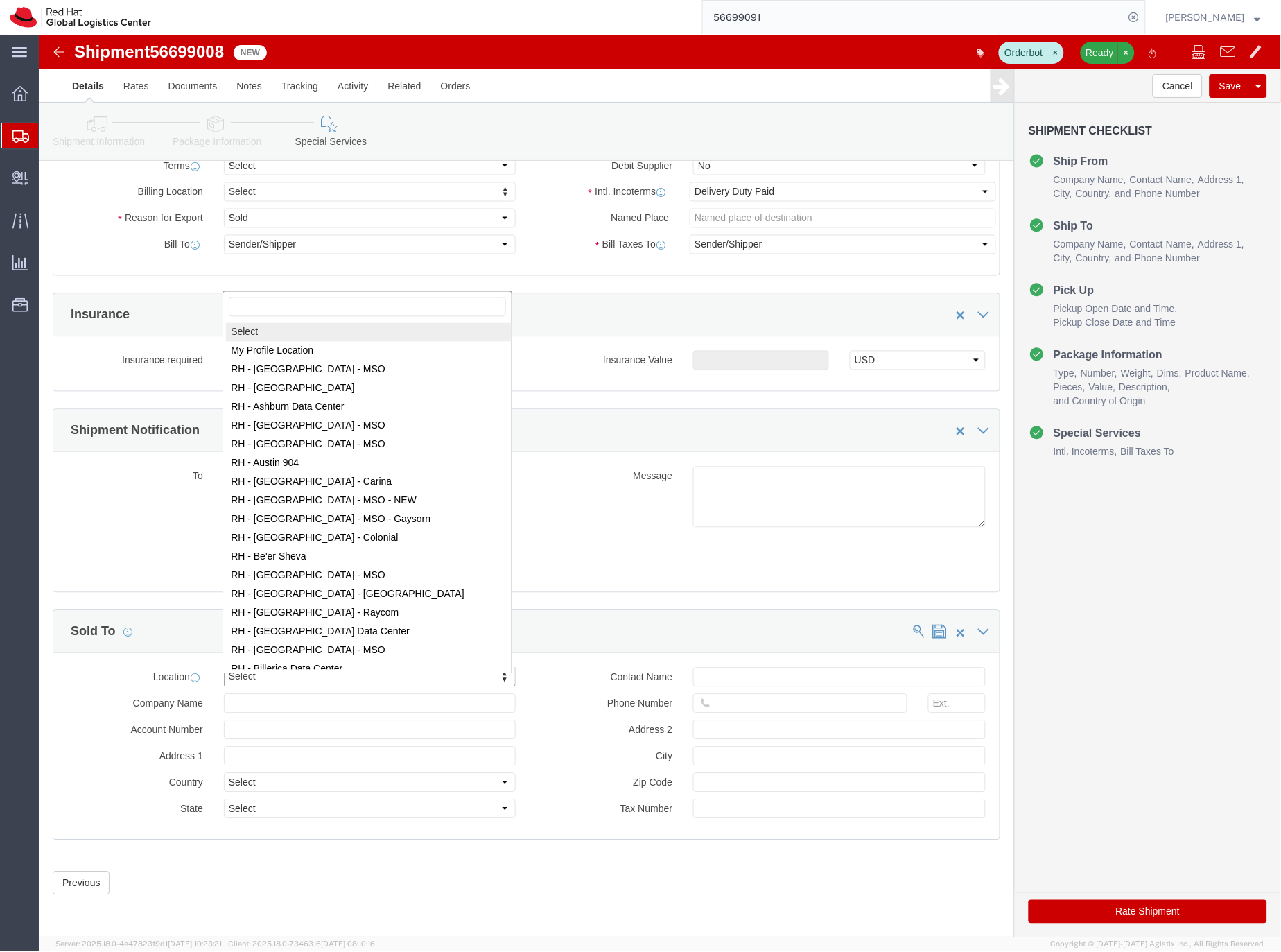
type input "d"
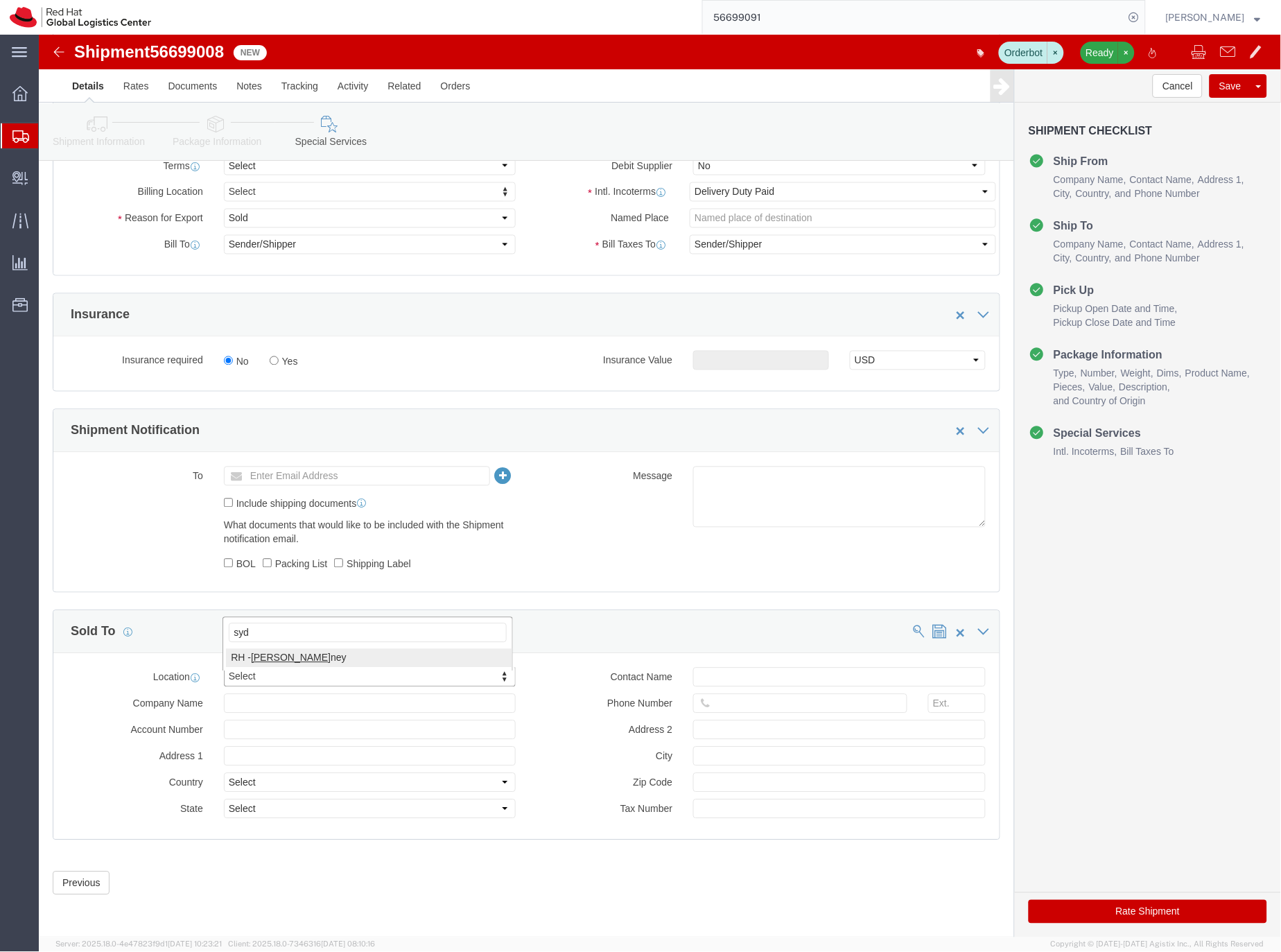
type input "syd"
select select "50511"
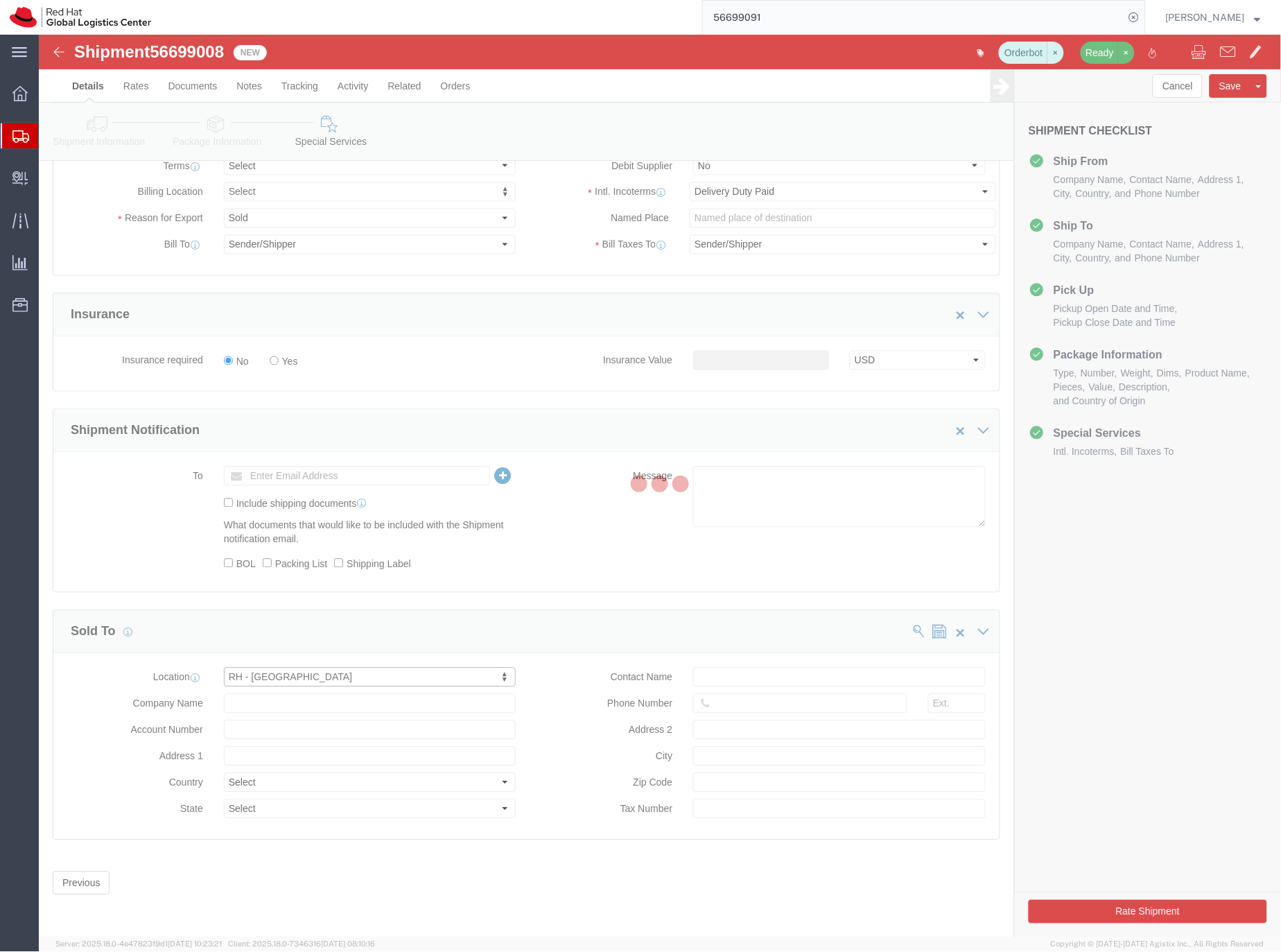
type input "Red Hat Asia-Pacific Pty Ltd"
type input "Level [STREET_ADDRESS][PERSON_NAME]"
select select "AU"
type input "[PHONE_NUMBER]"
type input "[GEOGRAPHIC_DATA]"
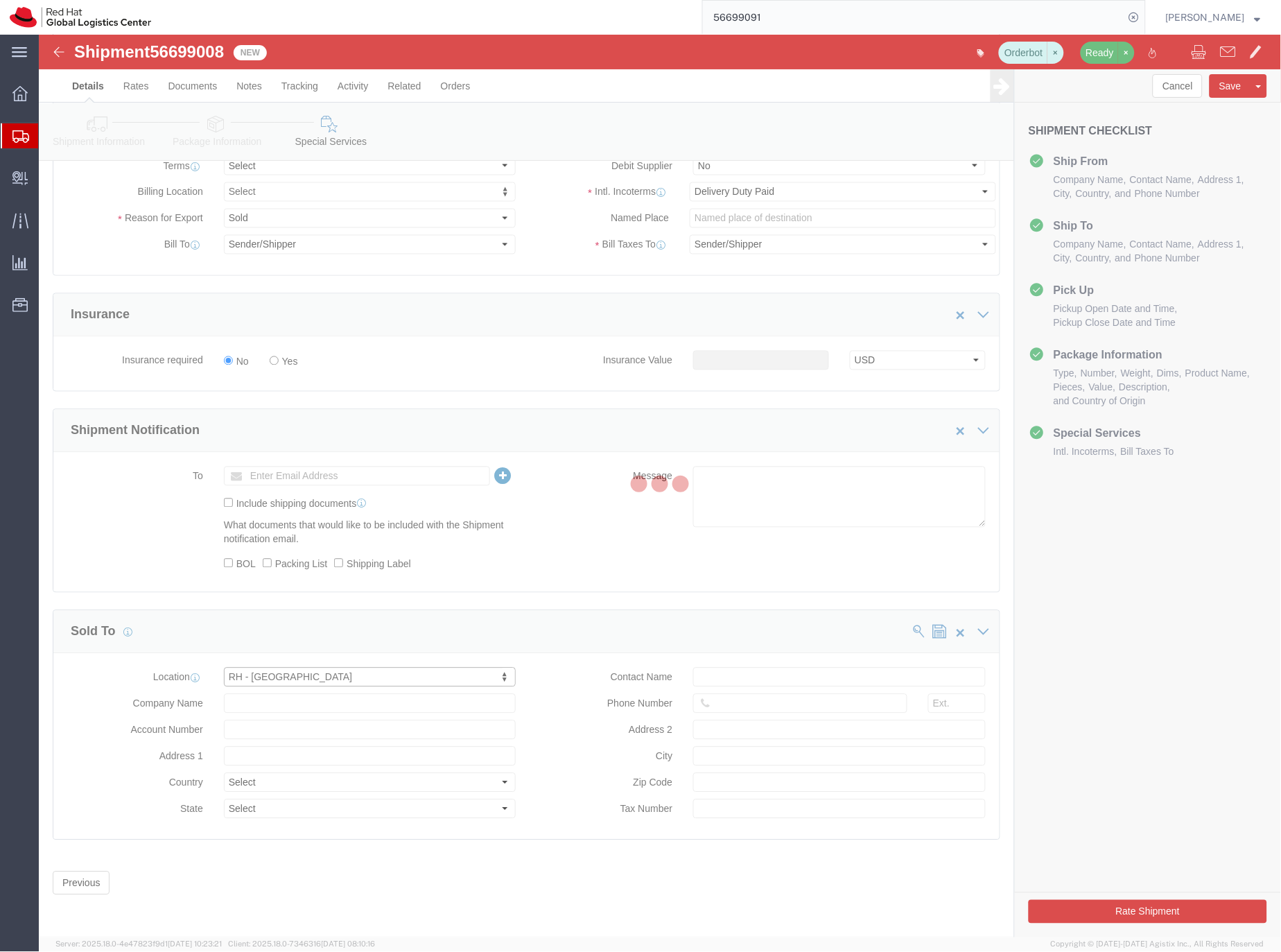
type input "2060"
type input "35 090 438 485"
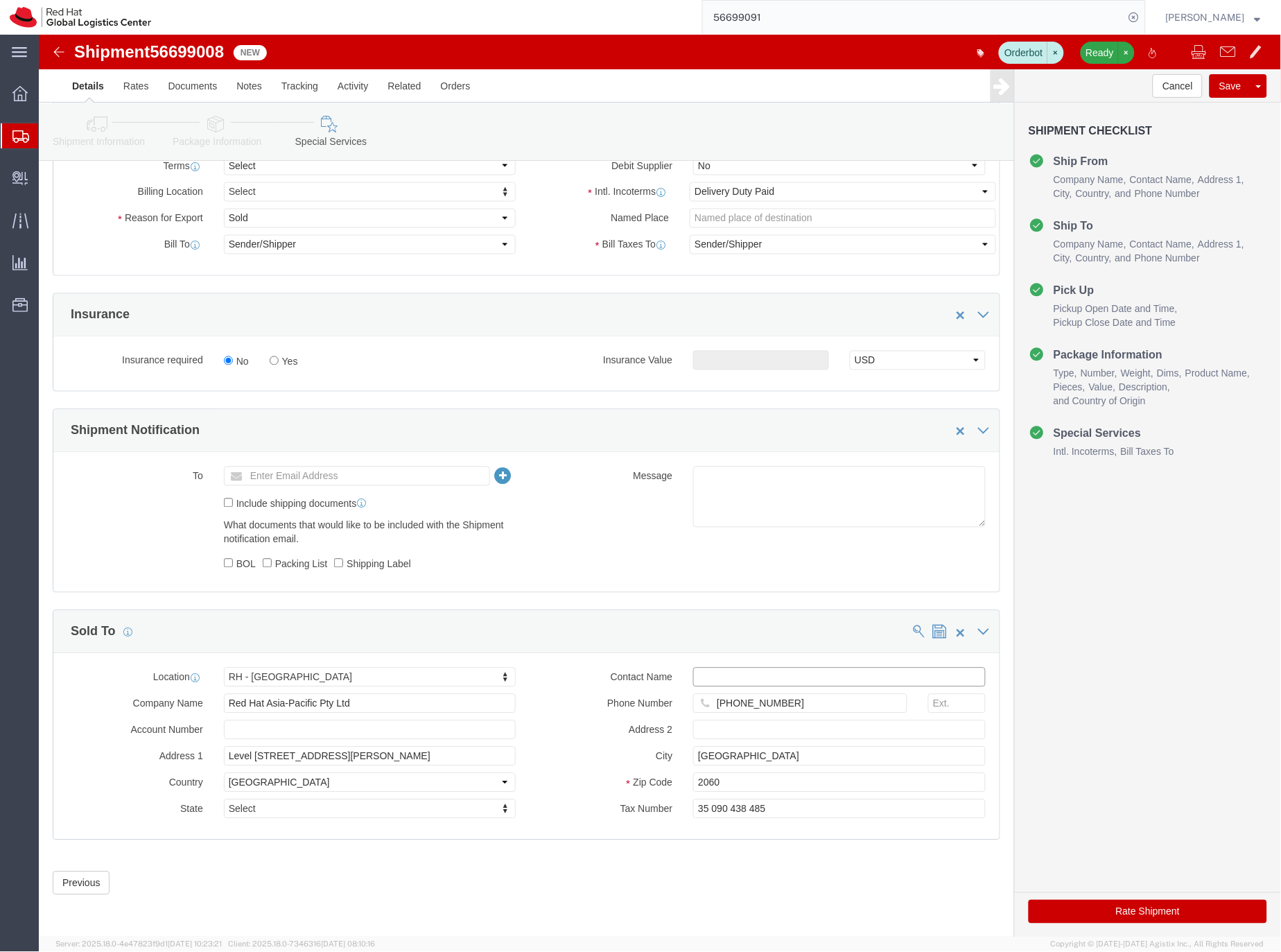
click input "text"
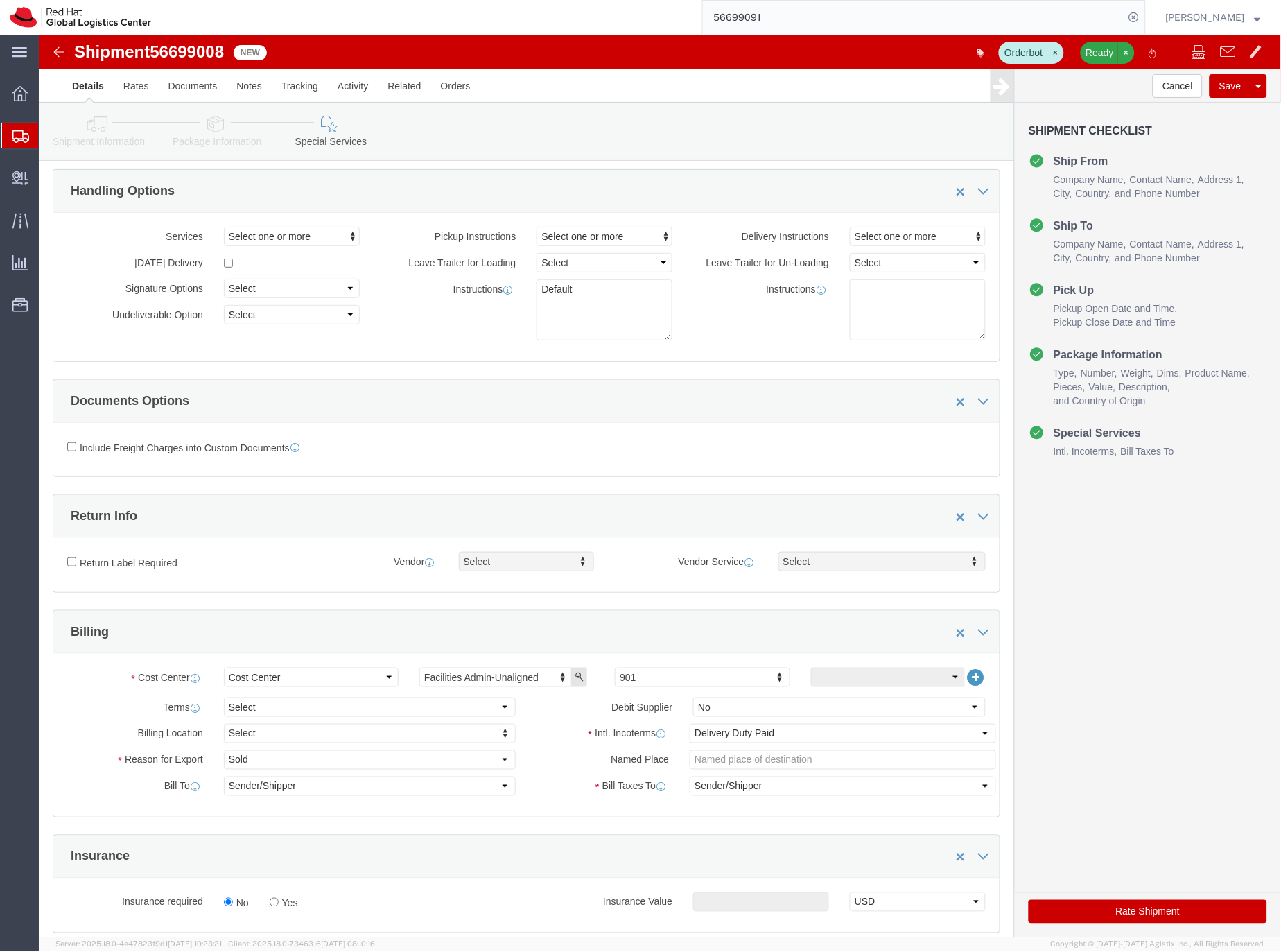
scroll to position [0, 0]
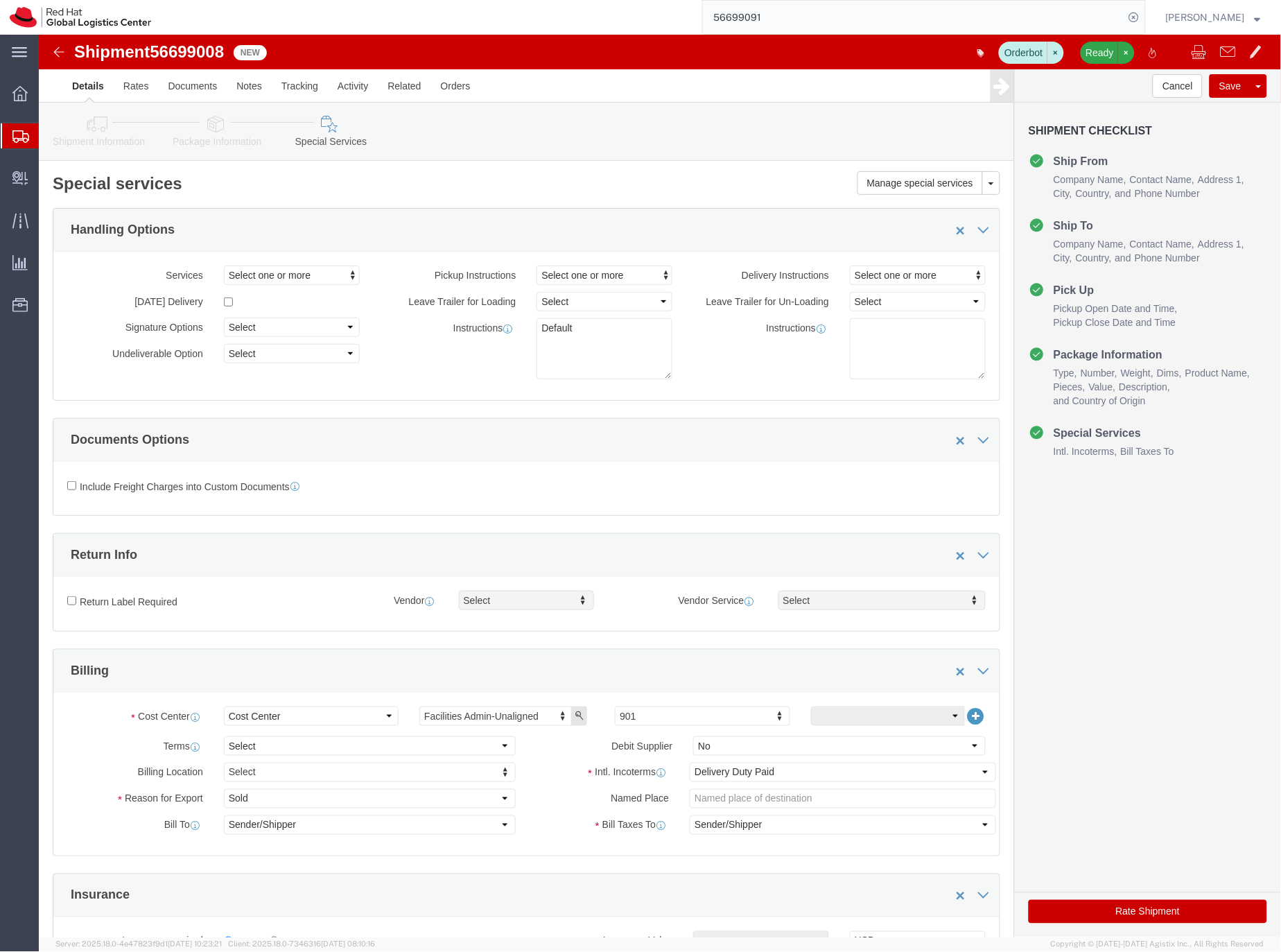
type input "[EMAIL_ADDRESS][DOMAIN_NAME]"
click link "Shipment Information"
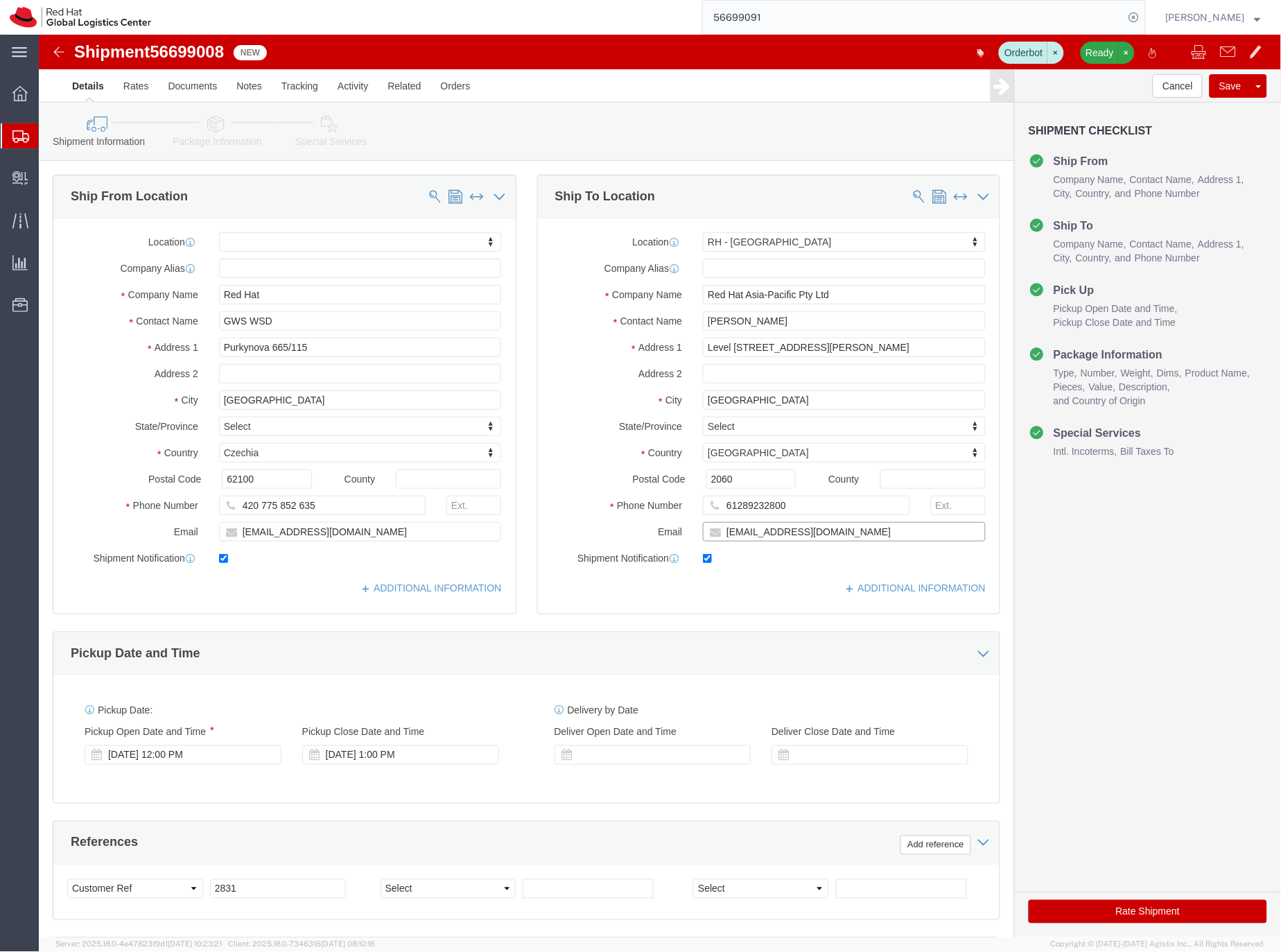
drag, startPoint x: 775, startPoint y: 501, endPoint x: 844, endPoint y: 494, distance: 69.4
click input "[EMAIL_ADDRESS][DOMAIN_NAME]"
type input "[EMAIL_ADDRESS][DOMAIN_NAME],[EMAIL_ADDRESS][DOMAIN_NAME]"
click icon
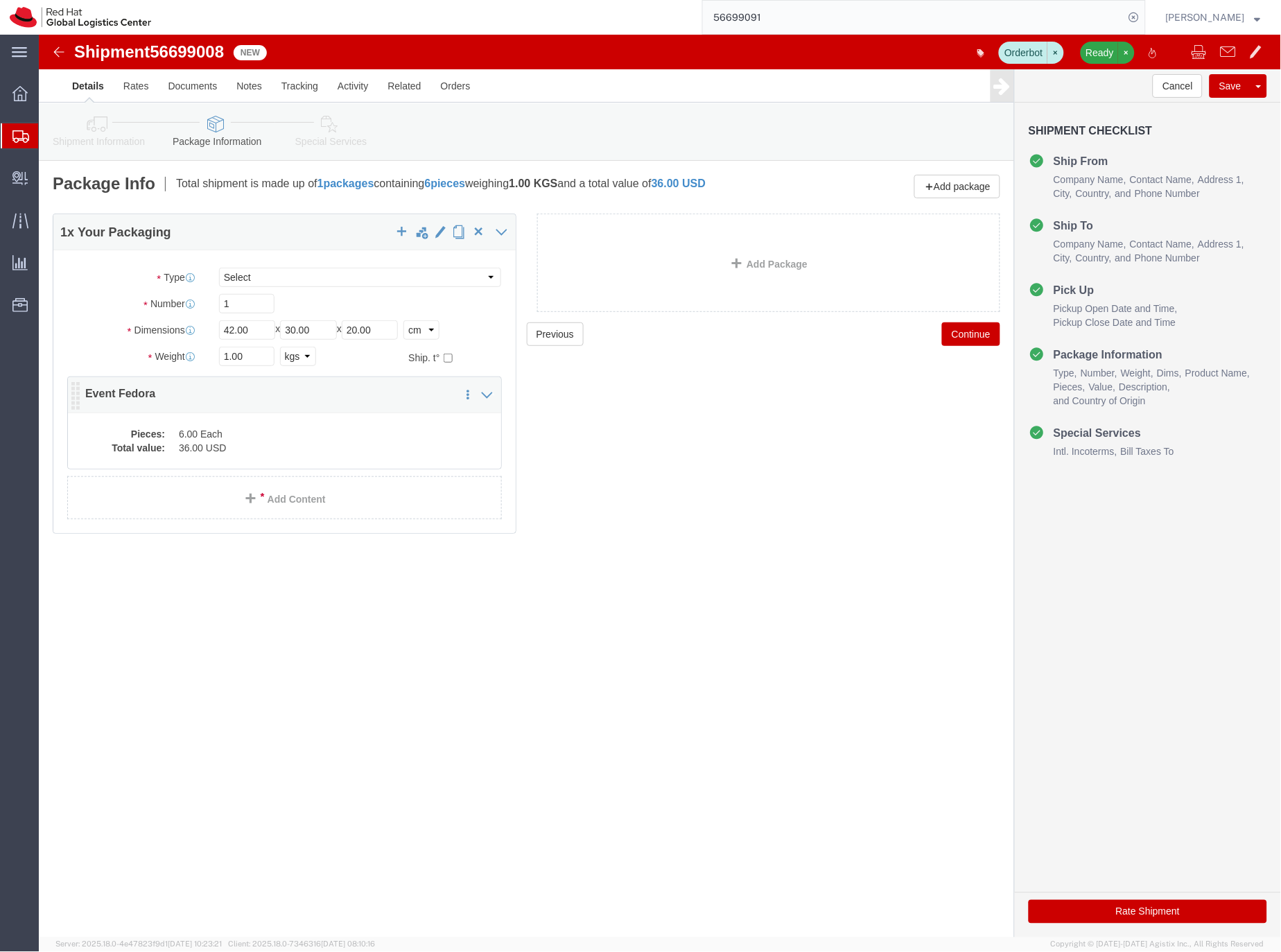
click div "Pieces: 6.00 Each Total value: 36.00 USD"
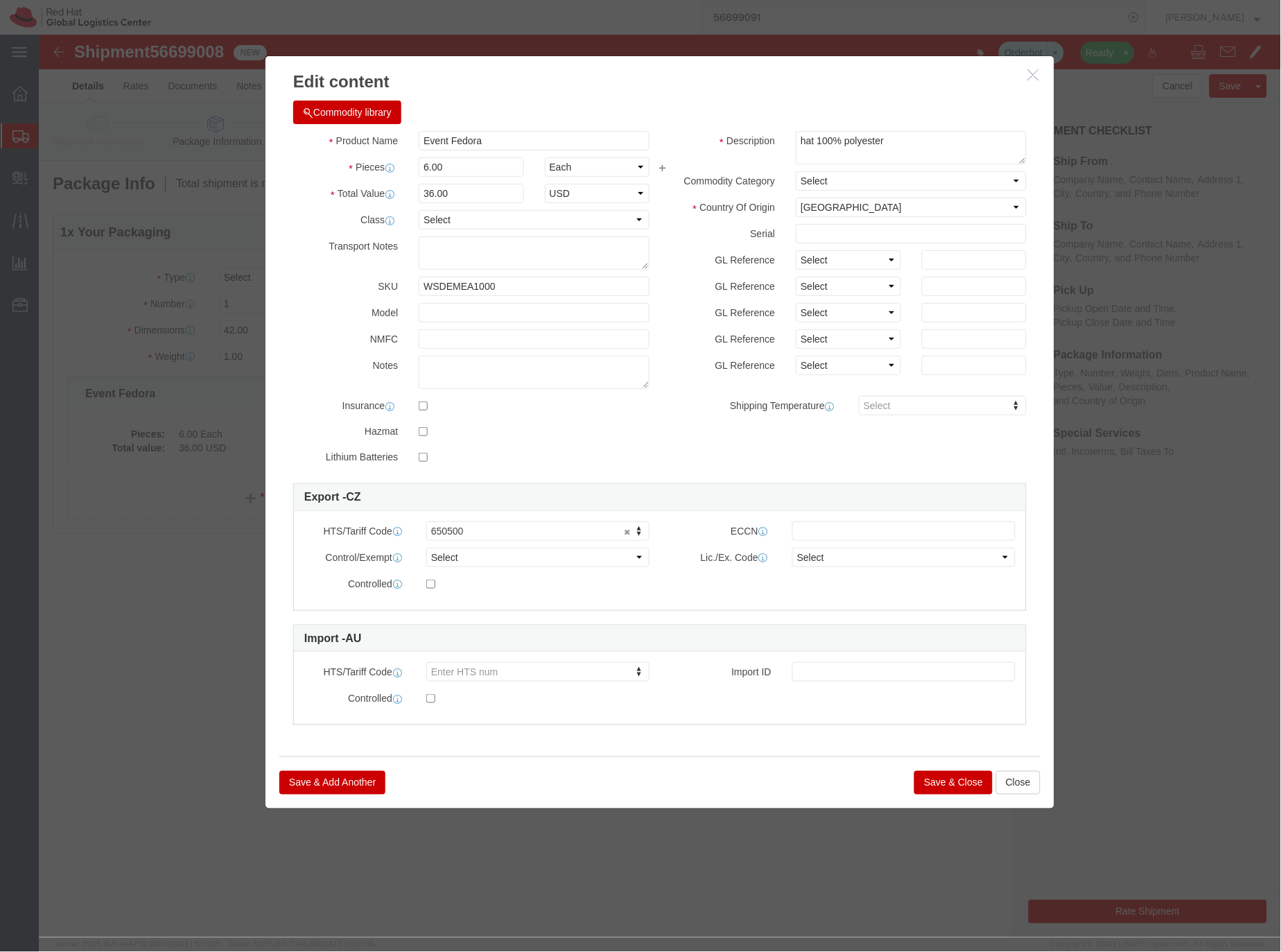
click button "Save & Close"
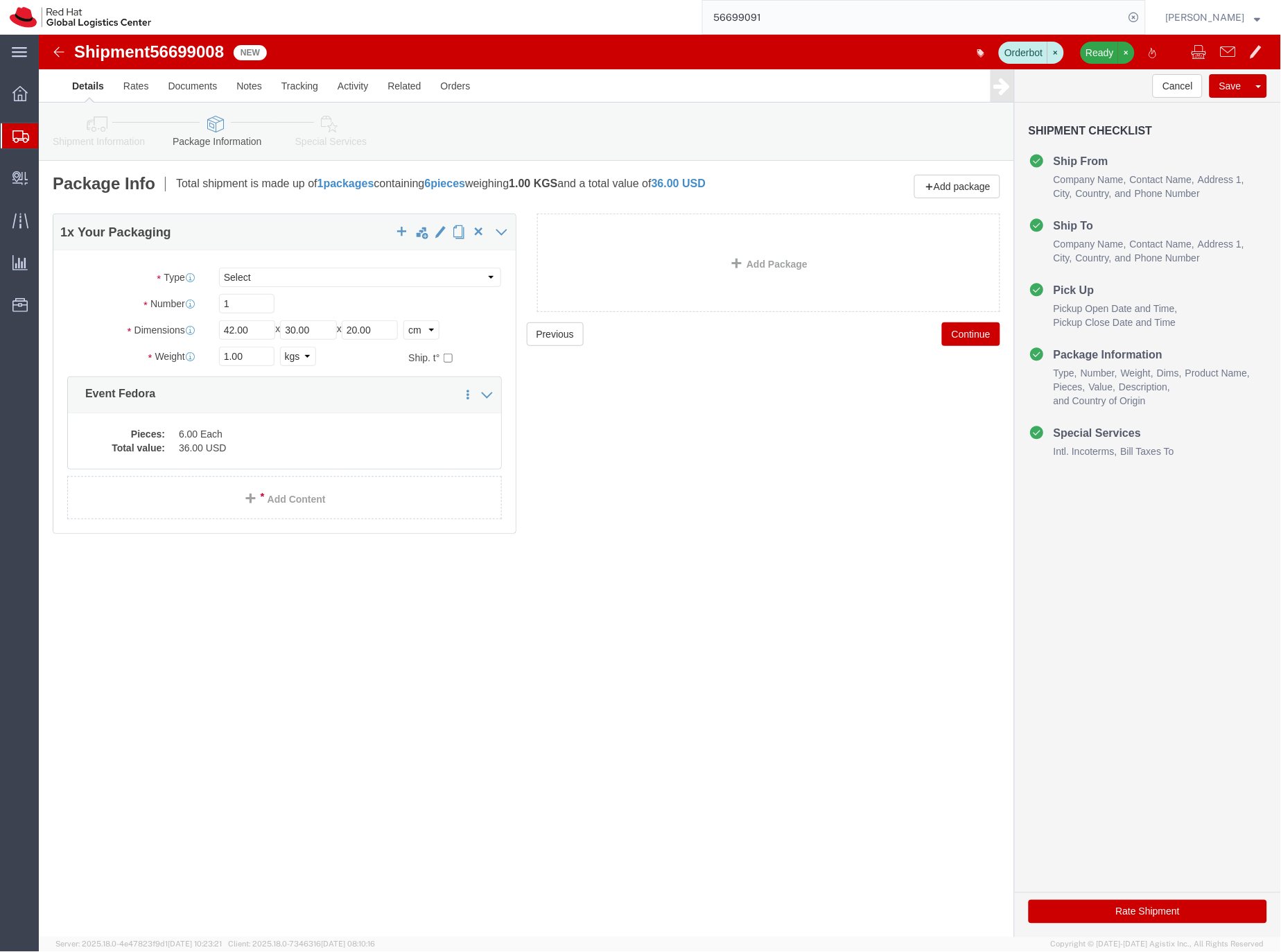
click icon
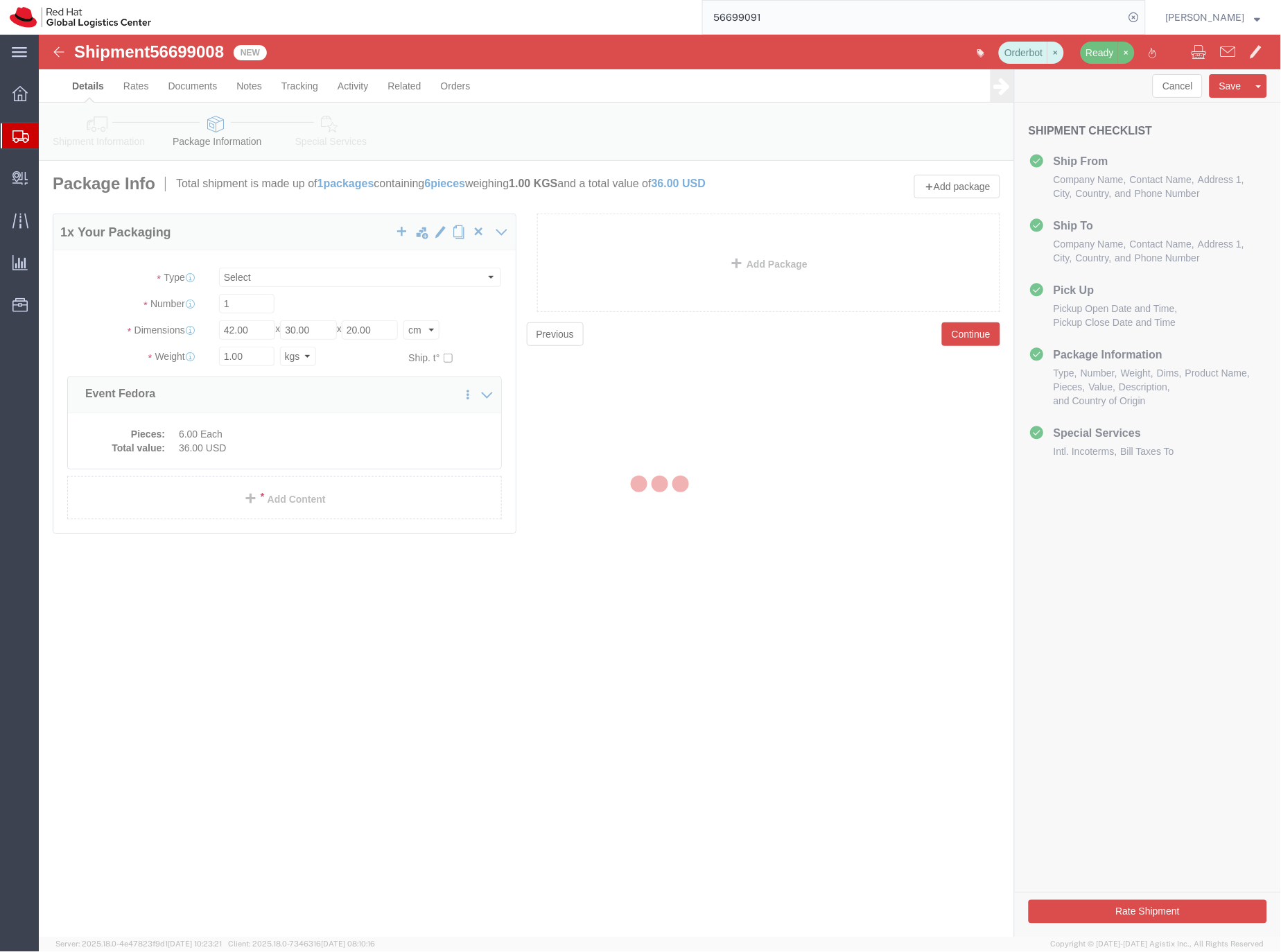
select select
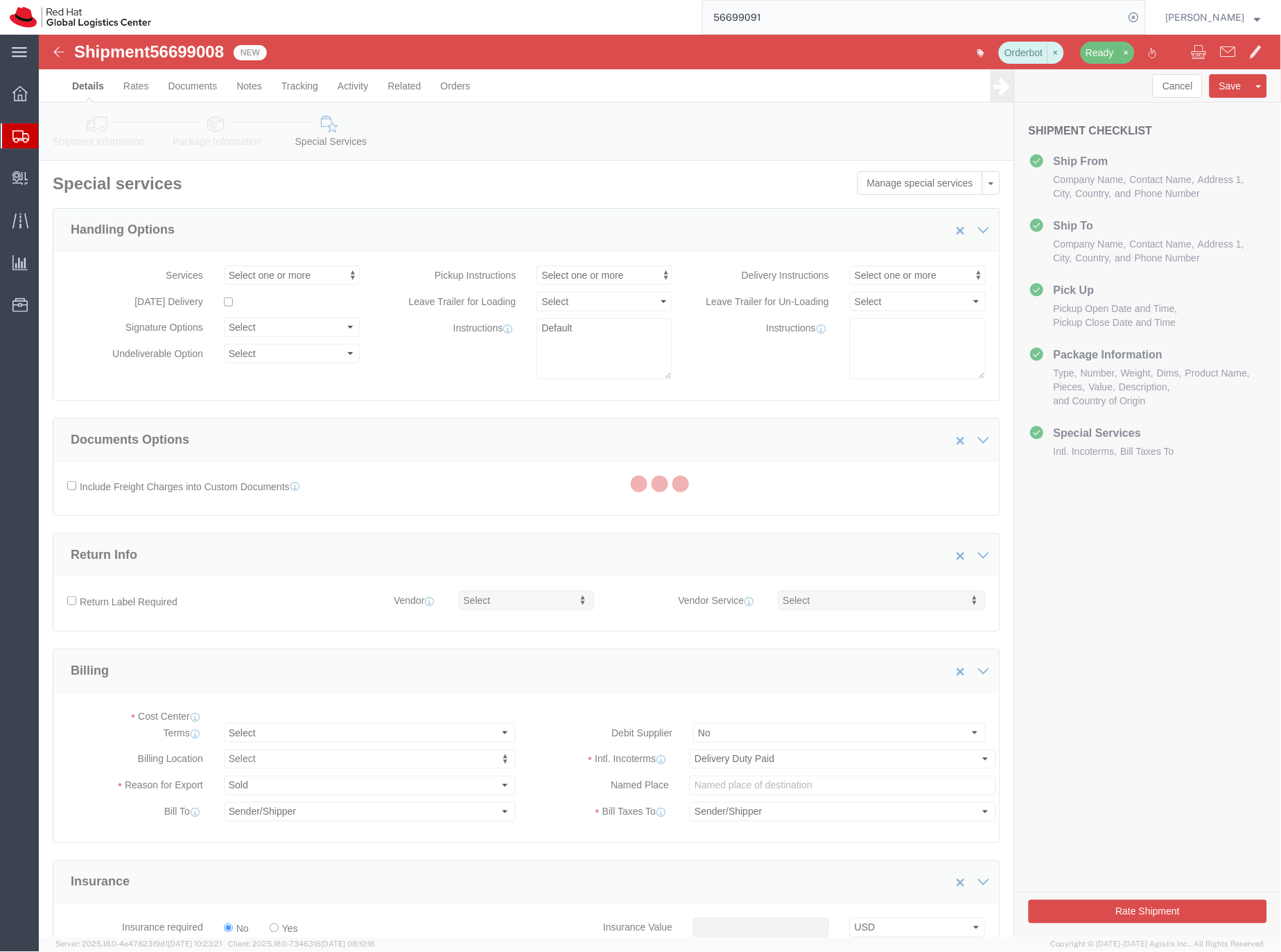
select select "COSTCENTER"
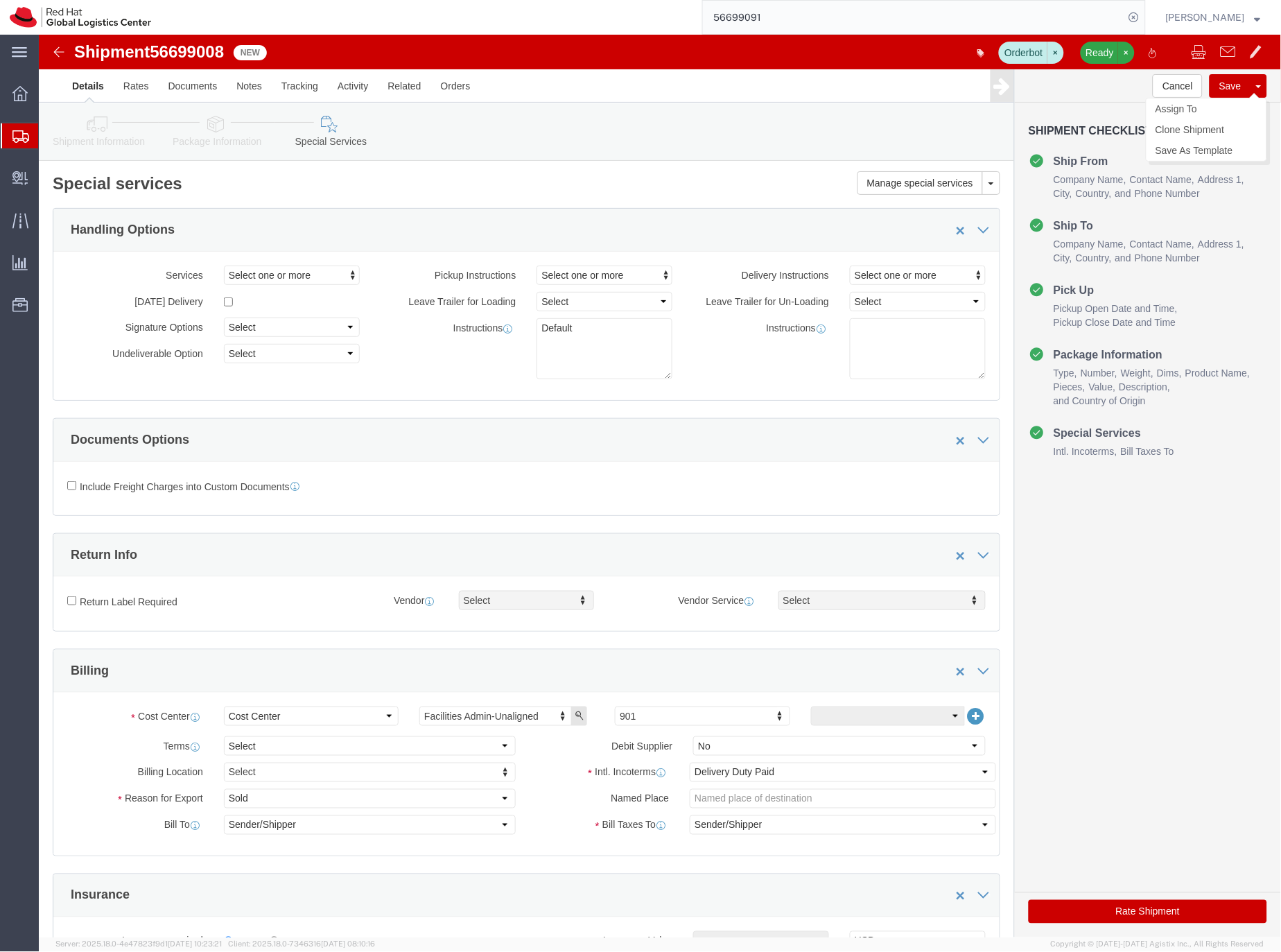
click button "Save"
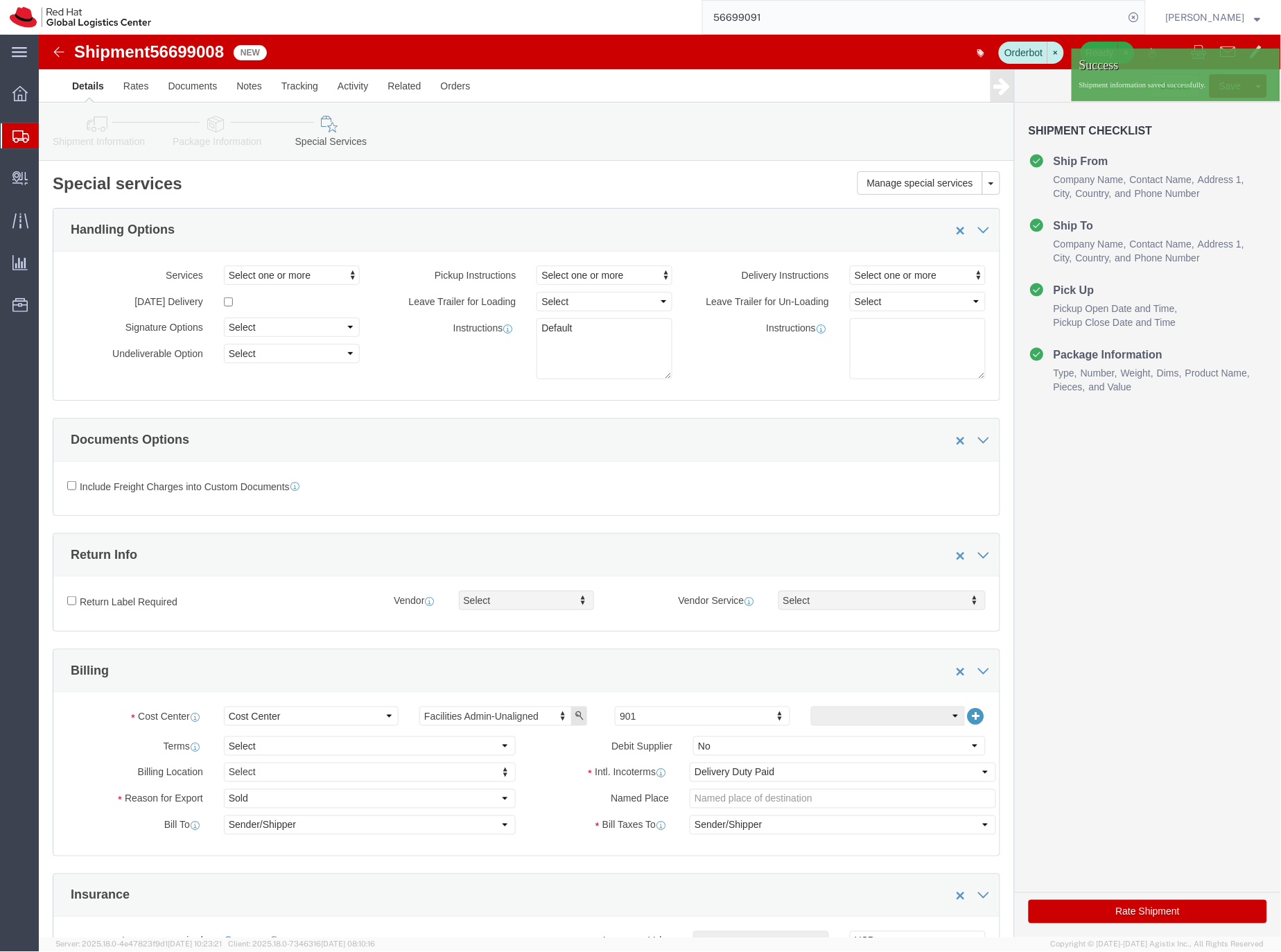
click span "56699008"
copy span "56699008"
click span "56699008"
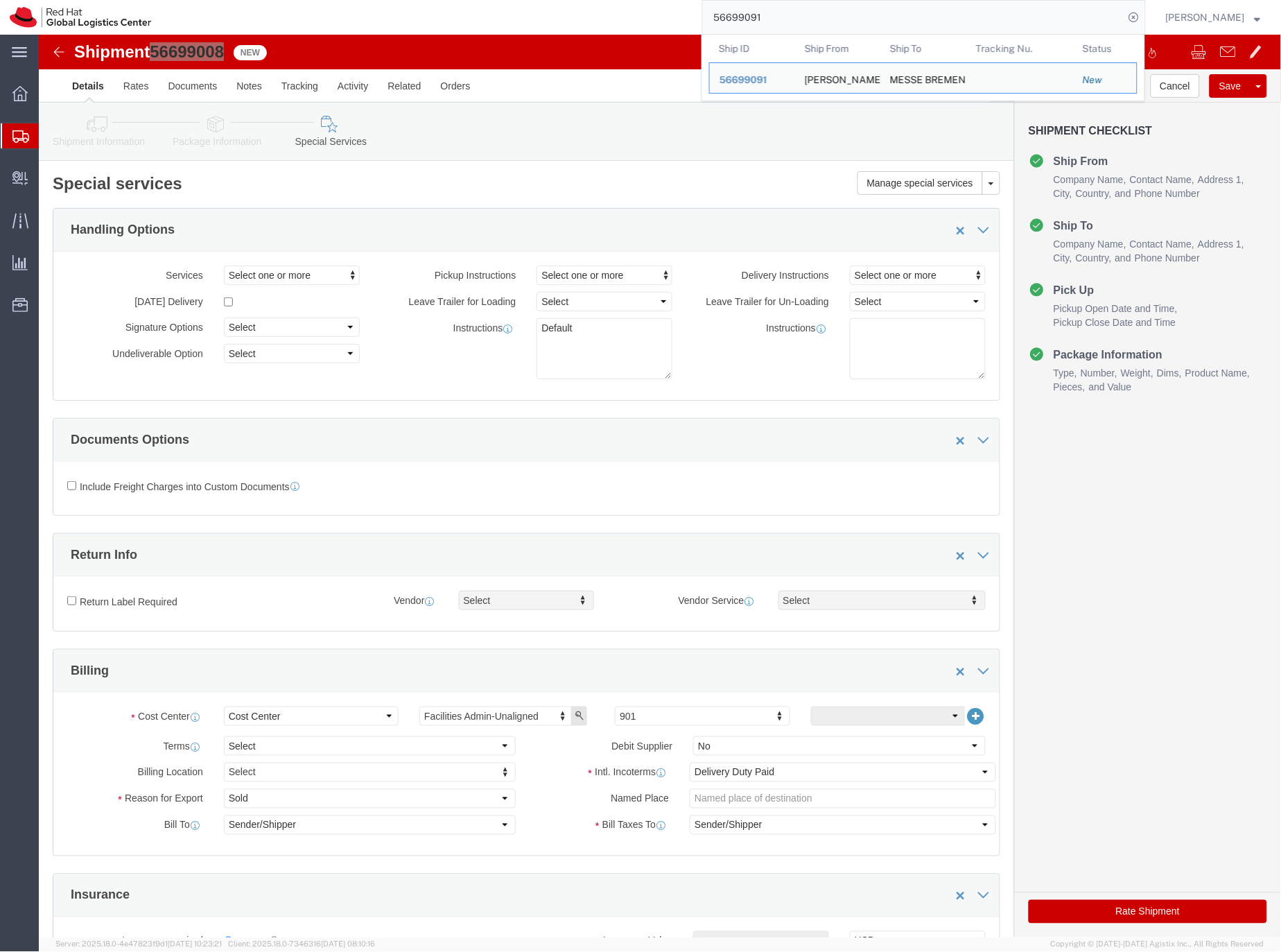
click at [764, 19] on input "56699091" at bounding box center [913, 17] width 421 height 33
paste input "392265064757"
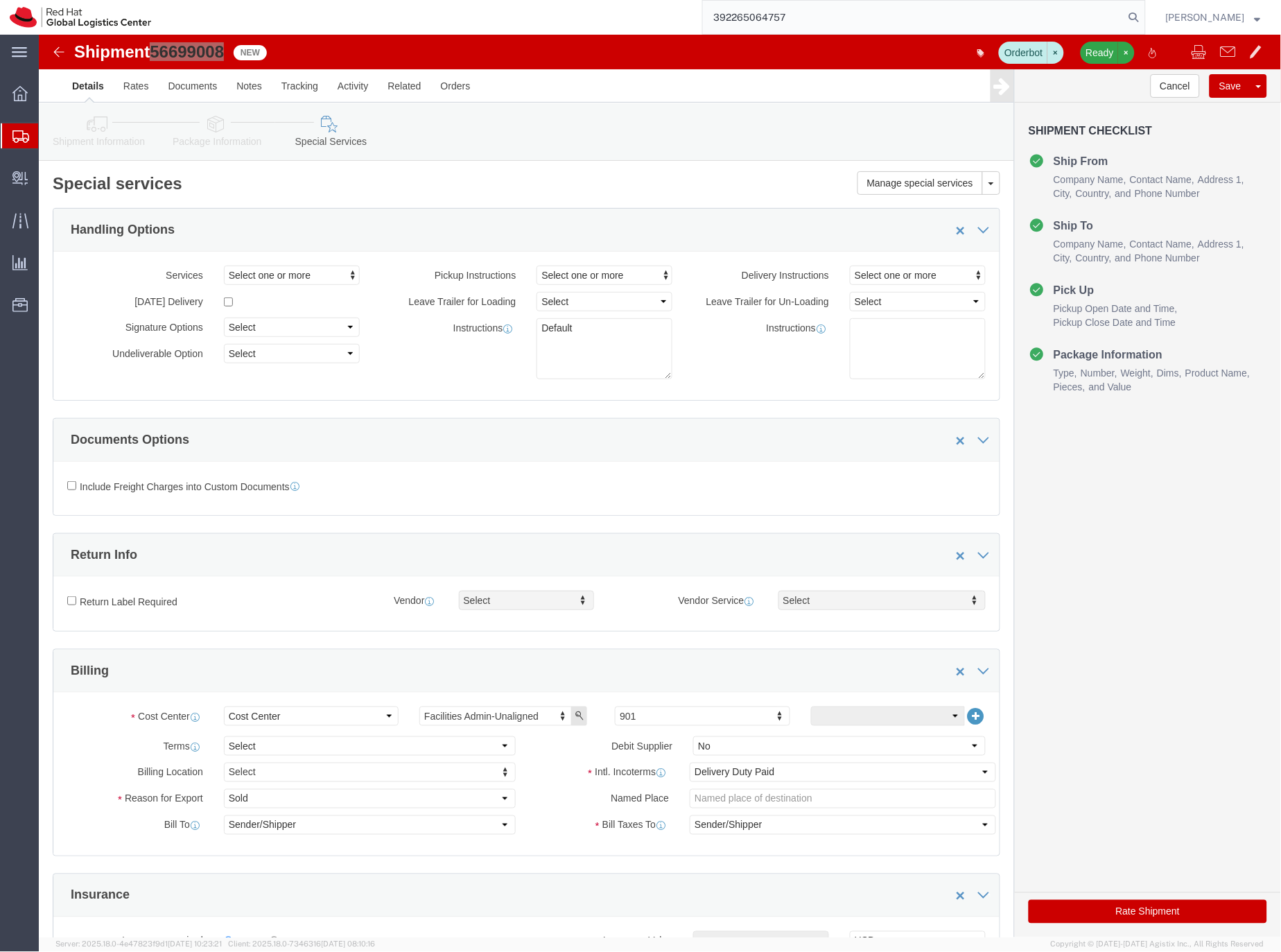
type input "392265064757"
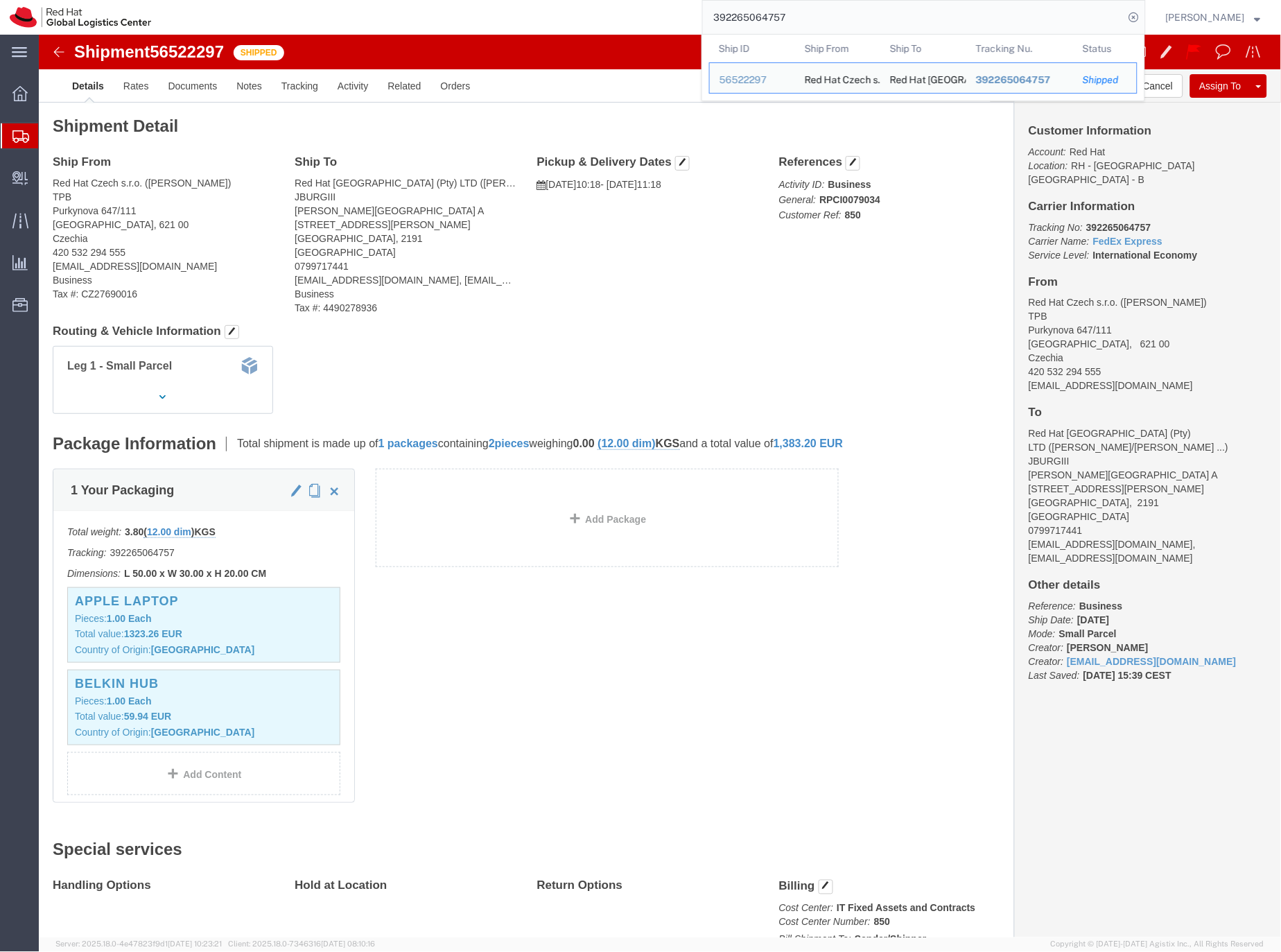
click div "Leg 1 - Small Parcel"
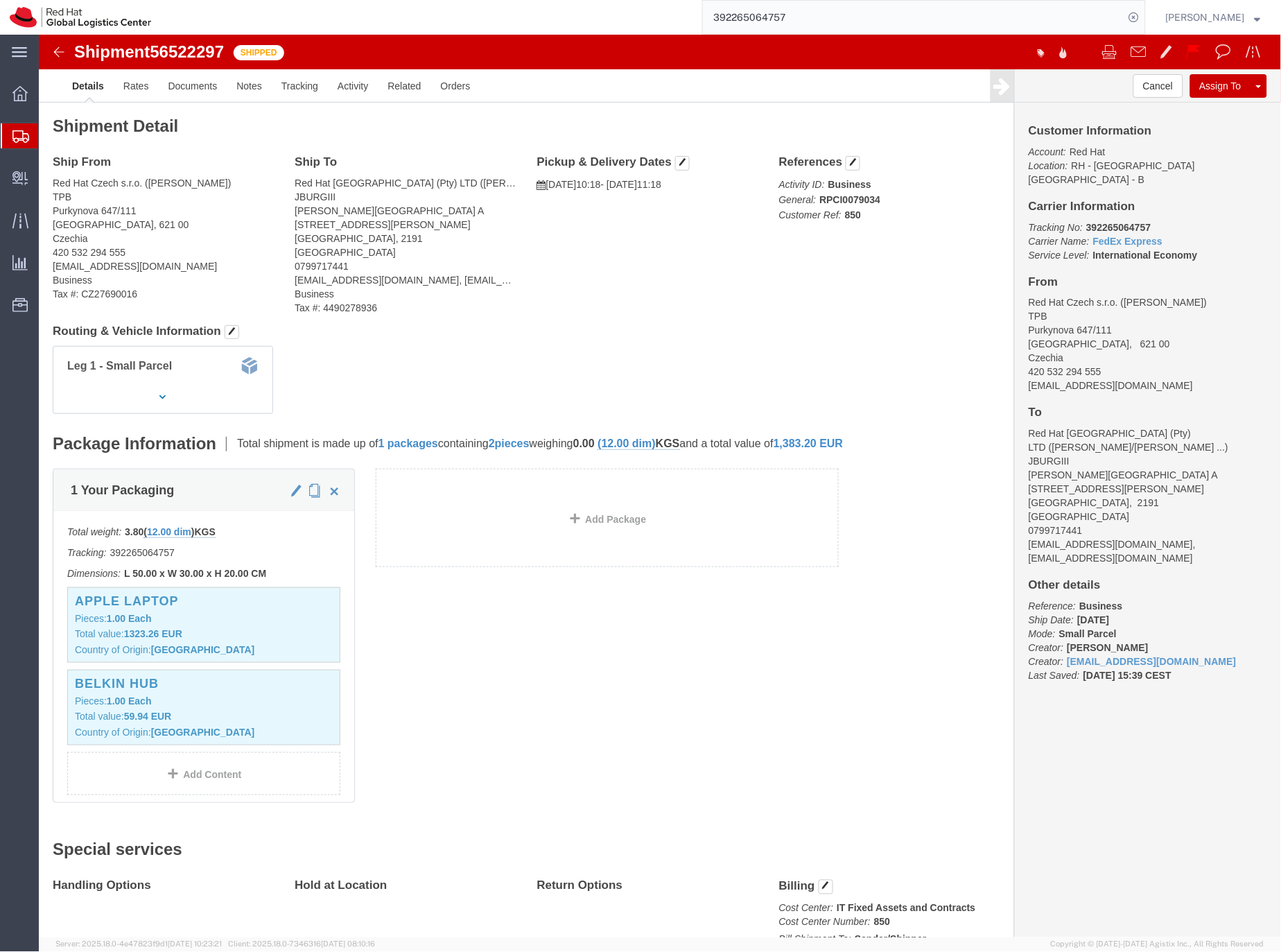
click at [23, 133] on icon at bounding box center [21, 137] width 17 height 13
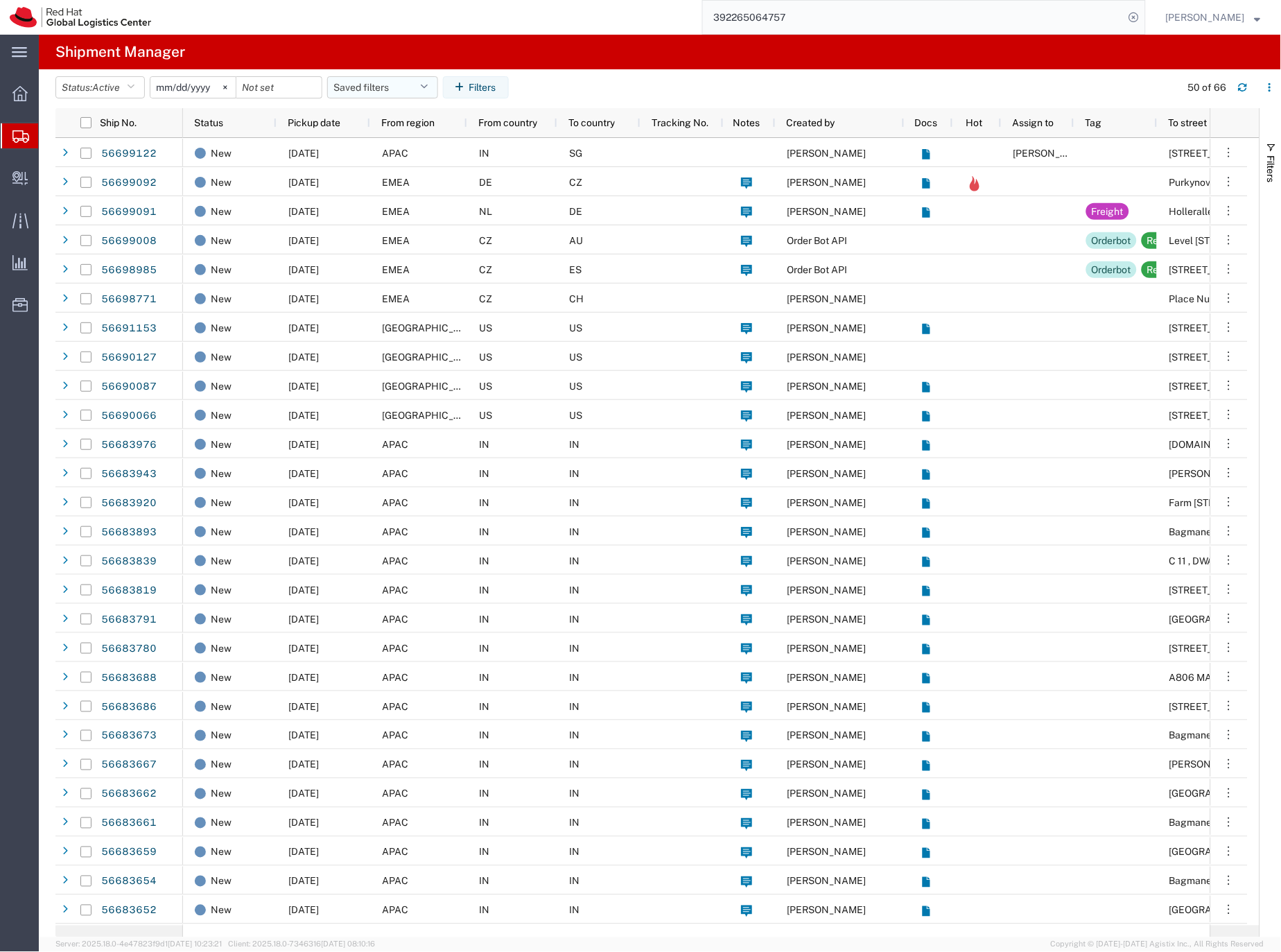
click at [399, 86] on button "Saved filters" at bounding box center [382, 87] width 111 height 22
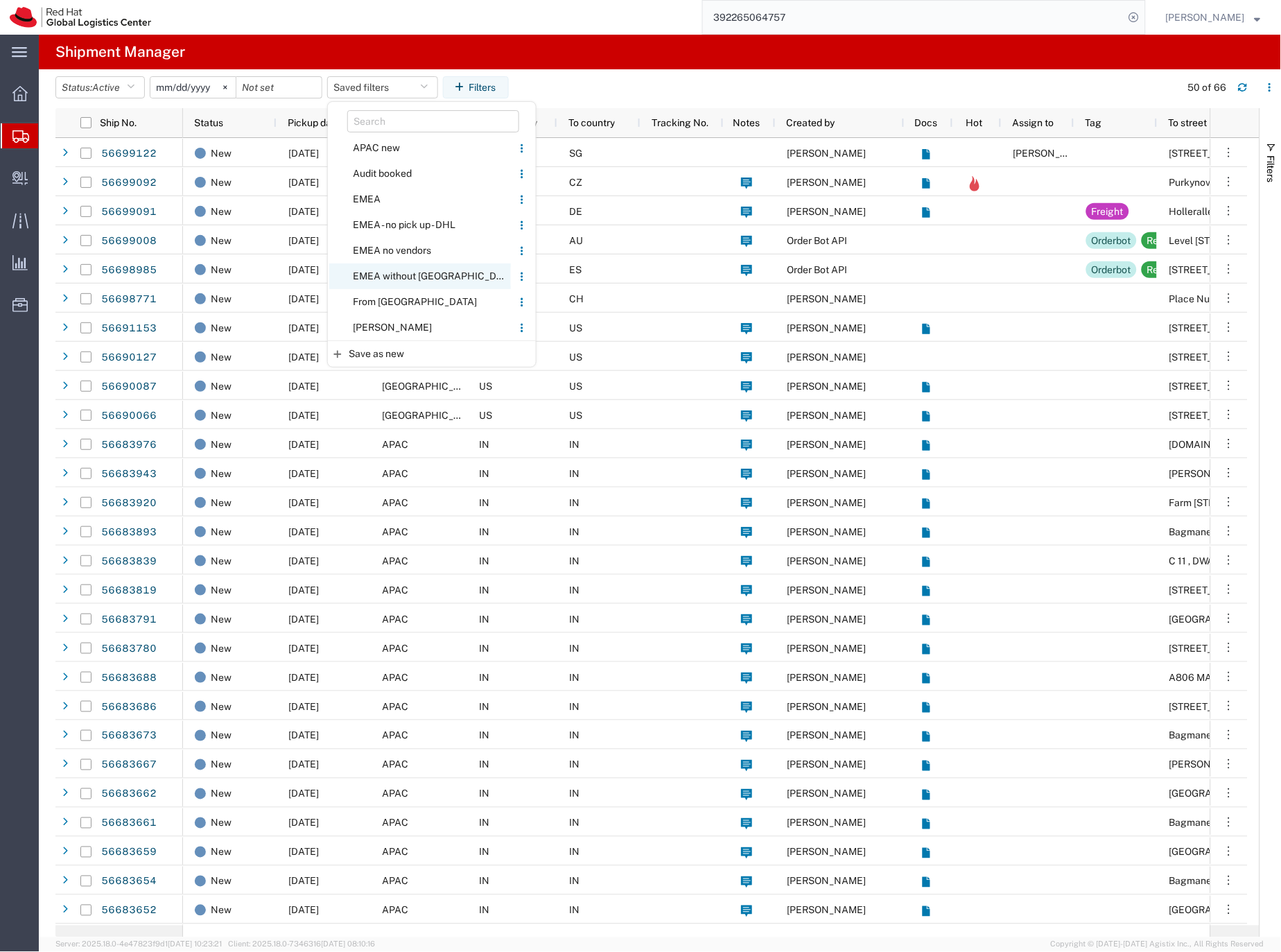
click at [386, 276] on span "EMEA without [GEOGRAPHIC_DATA]" at bounding box center [420, 276] width 182 height 26
type input "[DATE]"
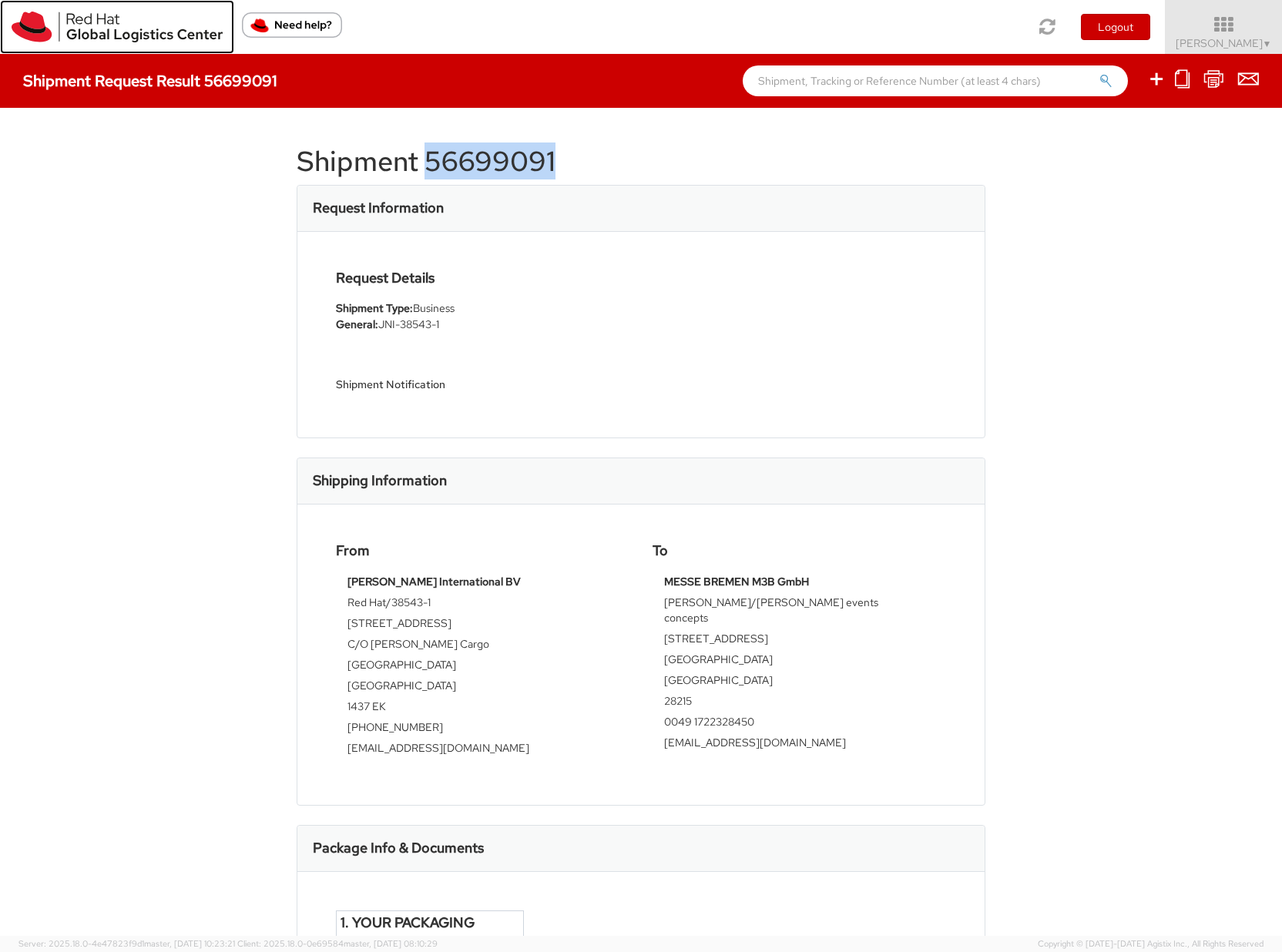
click at [96, 33] on img at bounding box center [117, 27] width 211 height 31
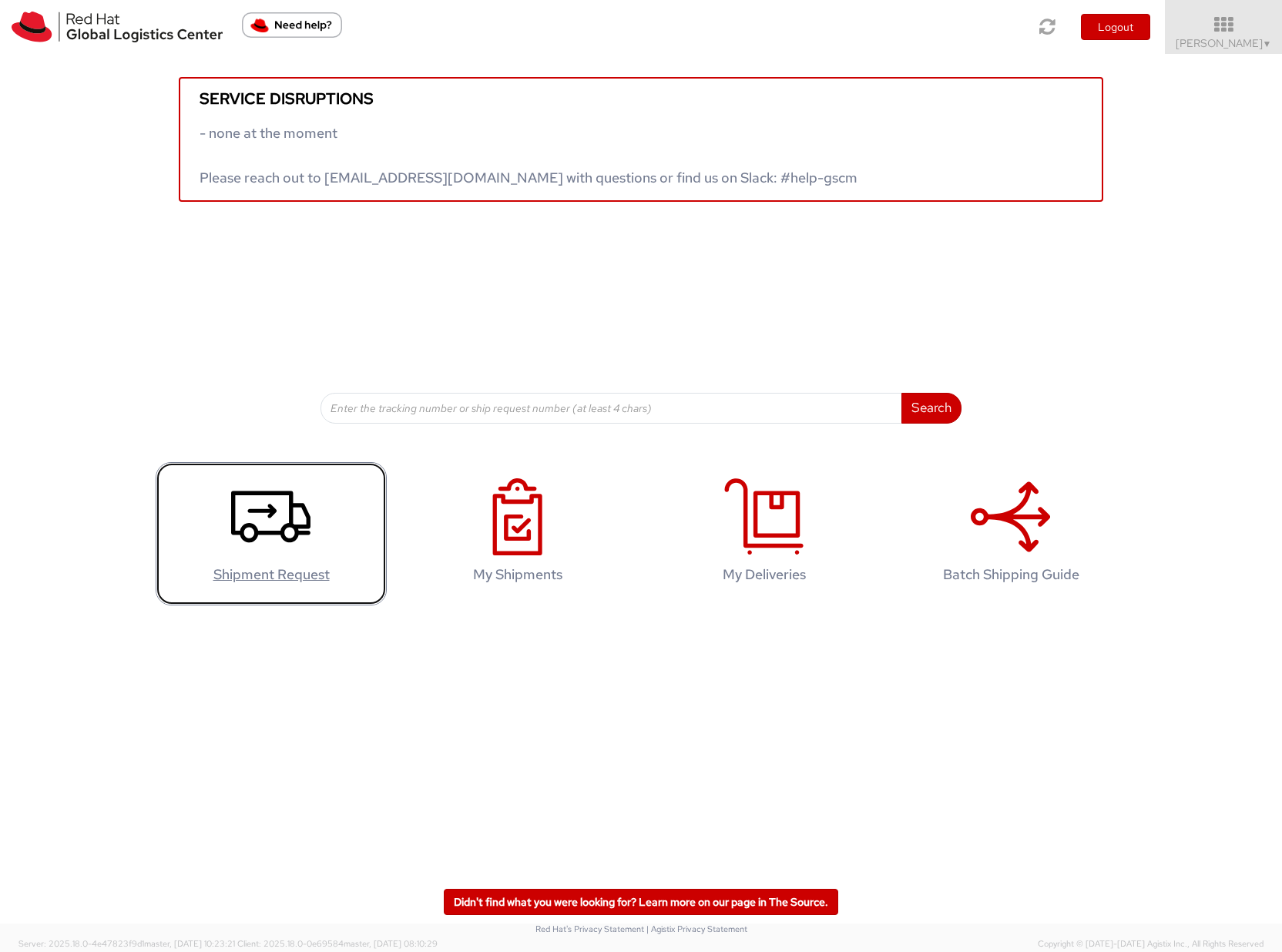
click at [268, 510] on use at bounding box center [270, 517] width 80 height 52
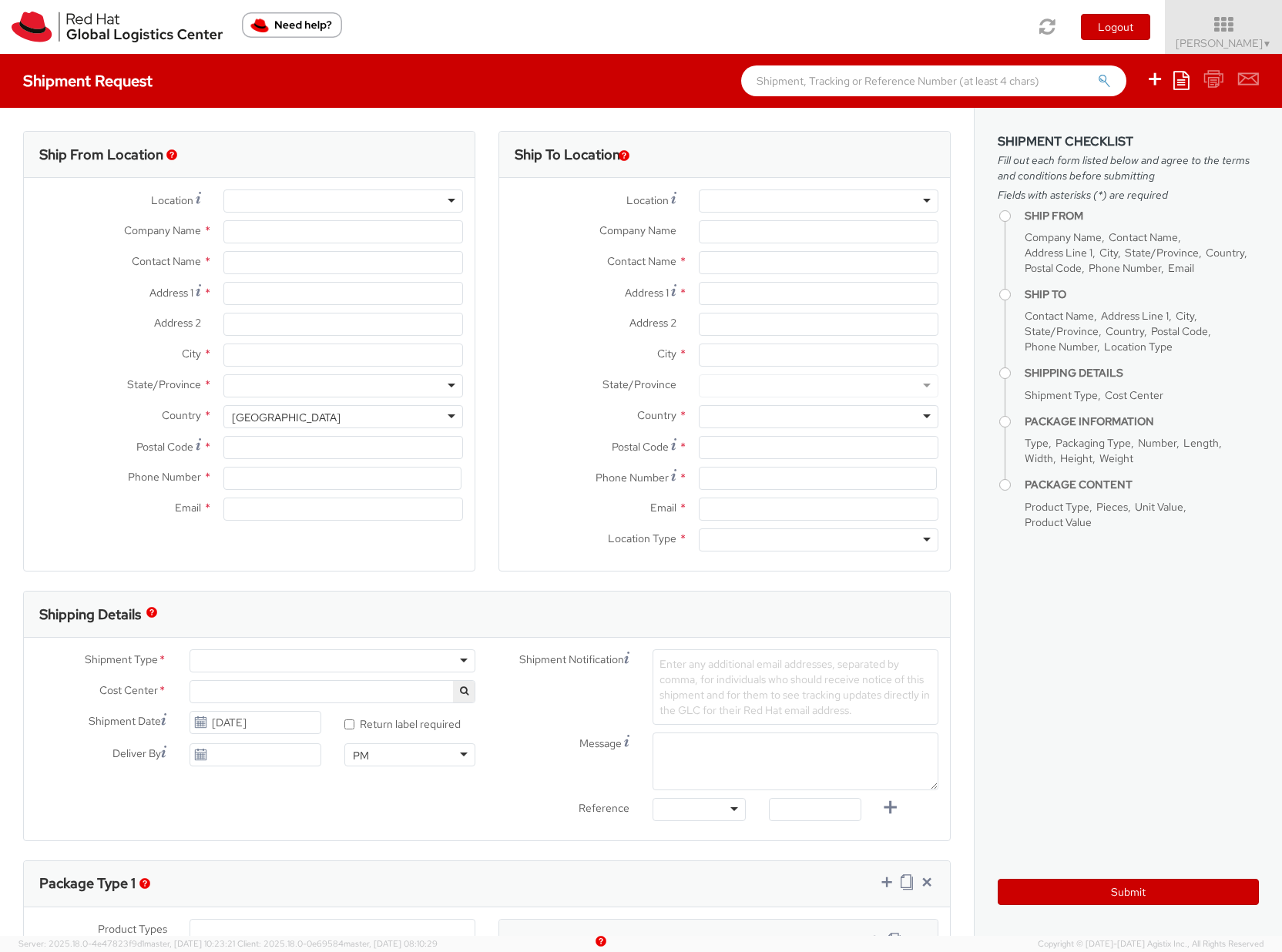
select select "901"
select select
click at [712, 202] on div at bounding box center [819, 201] width 240 height 23
type input "sy"
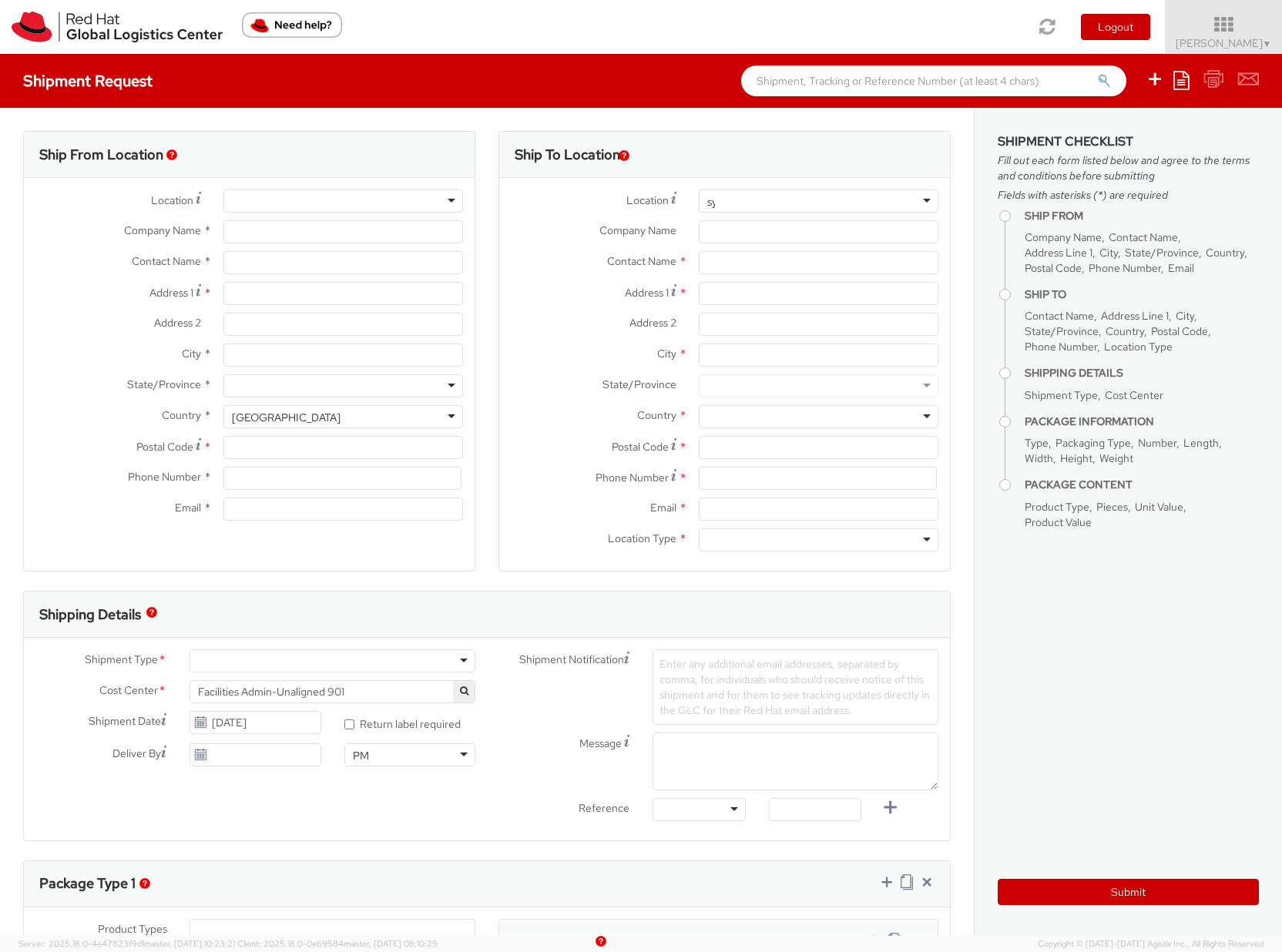
type input "Red Hat Czech s.r.o."
type input "[PERSON_NAME]"
type input "Purkynova 665/115"
type input "[GEOGRAPHIC_DATA]"
type input "621 00"
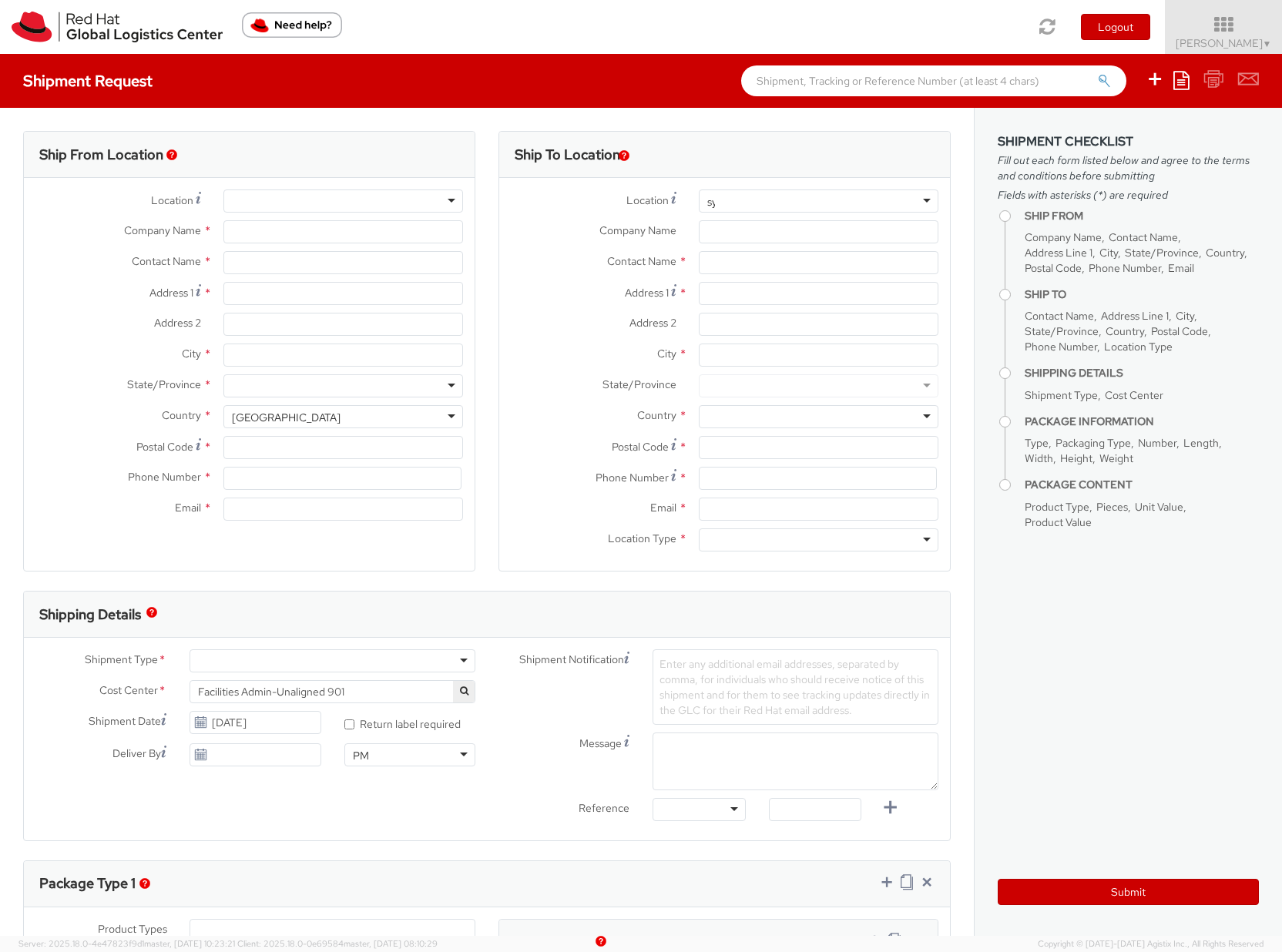
type input "420532294446"
type input "[EMAIL_ADDRESS][DOMAIN_NAME]"
select select "CM"
select select "KGS"
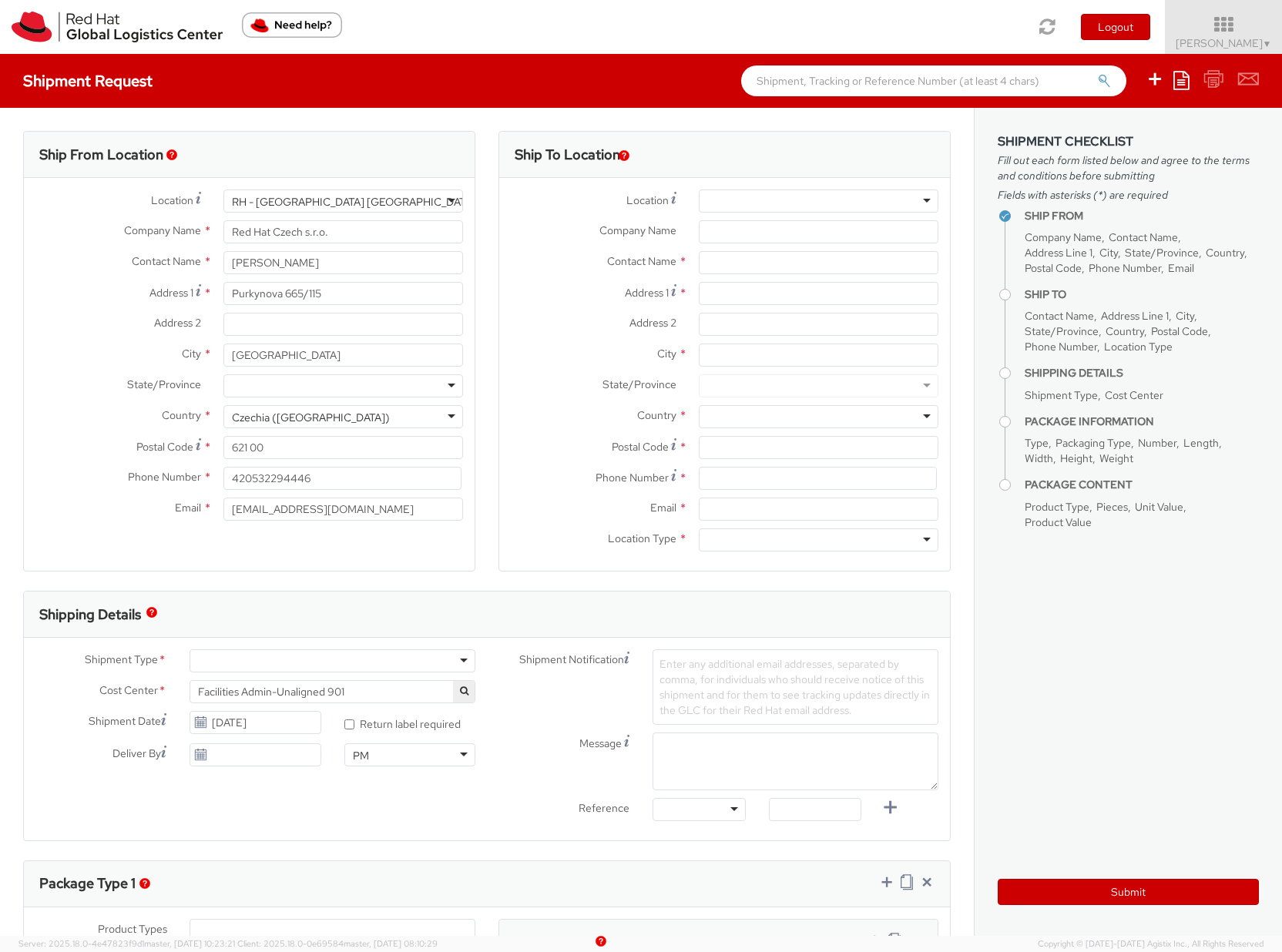
click at [726, 192] on div at bounding box center [819, 201] width 240 height 23
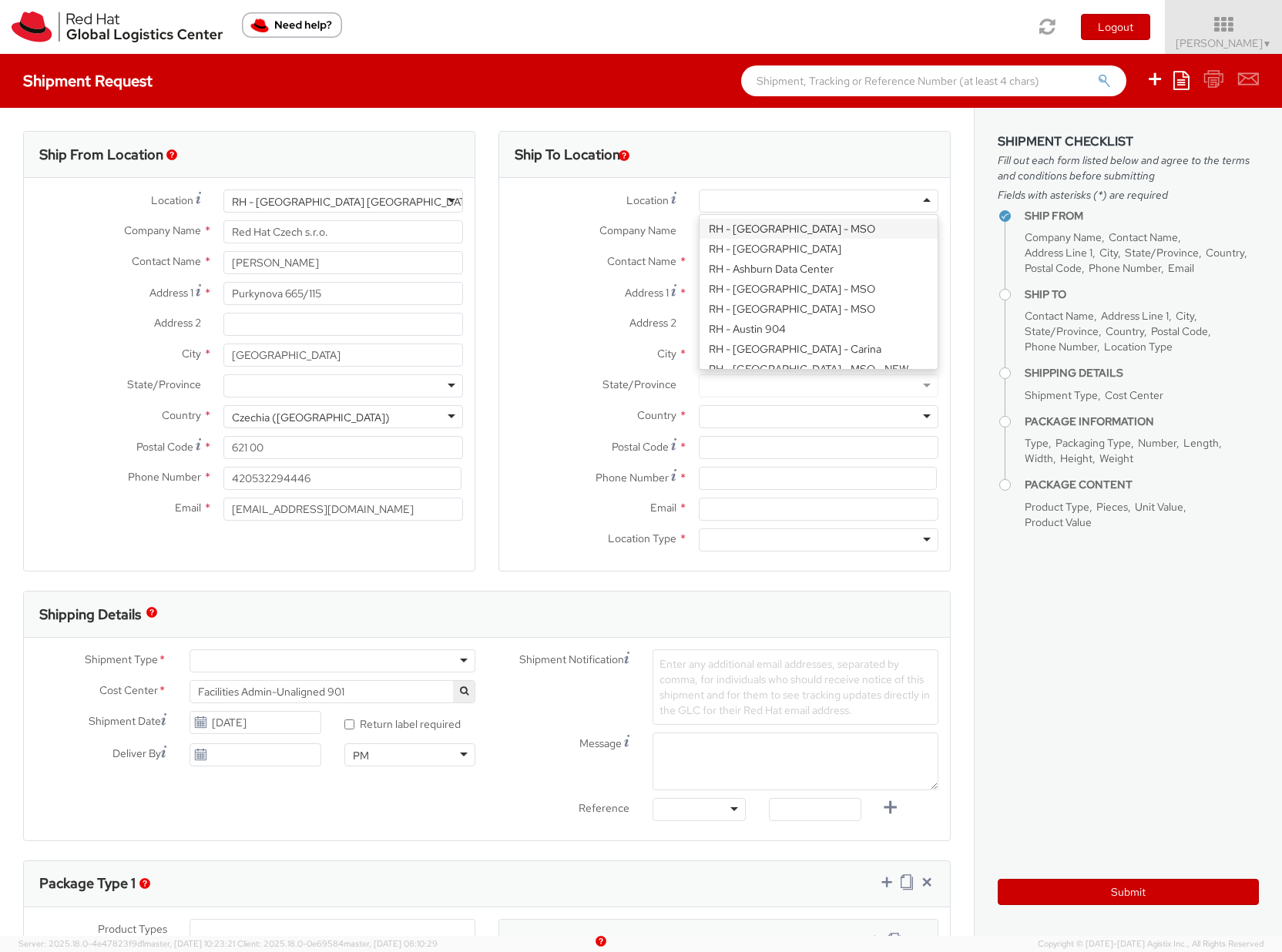
type input "d"
type input "sy"
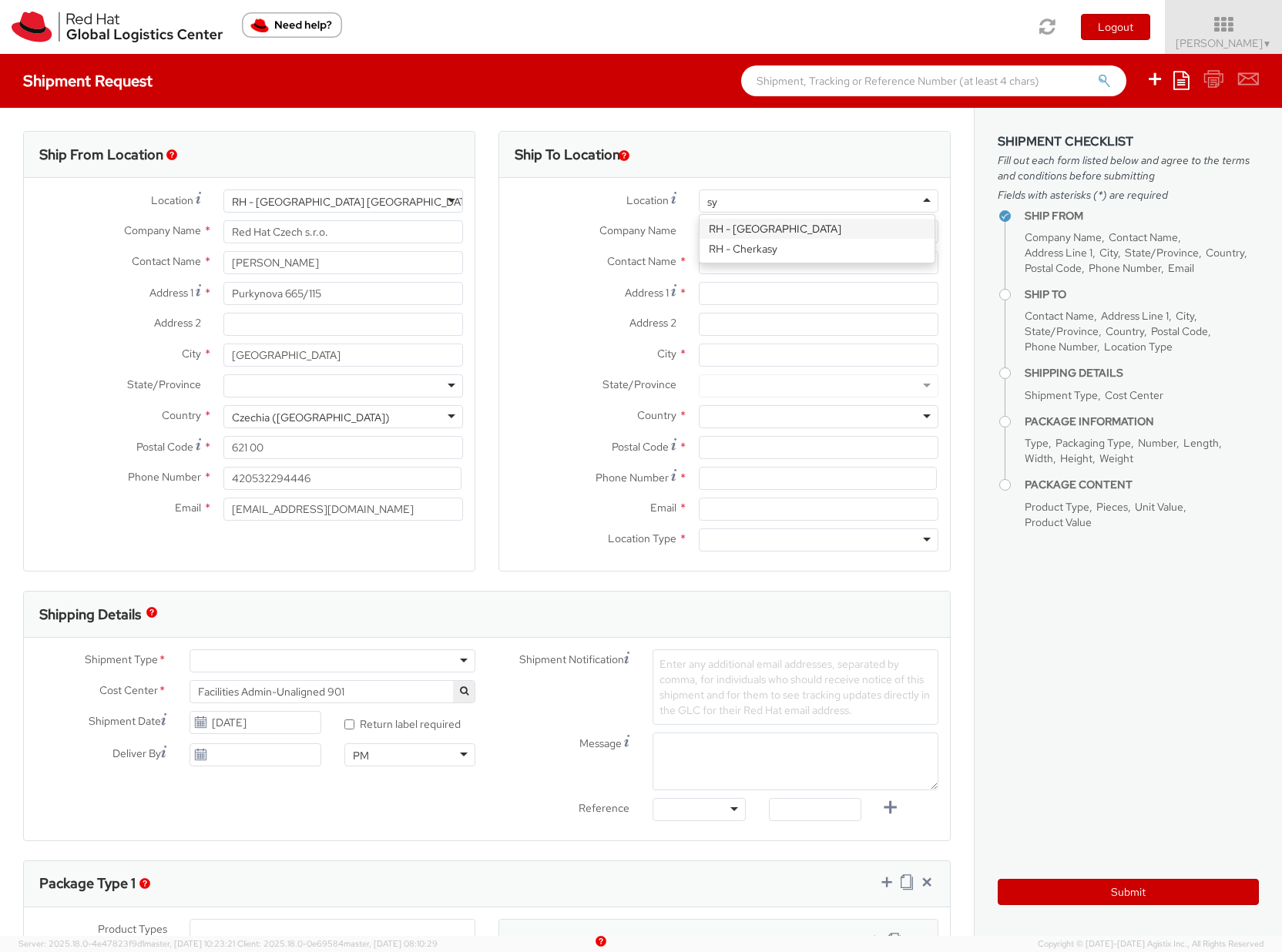
scroll to position [0, 0]
type input "Red Hat Asia-Pacific Pty Ltd"
type input "Level [STREET_ADDRESS][PERSON_NAME]"
type input "[GEOGRAPHIC_DATA]"
type input "2060"
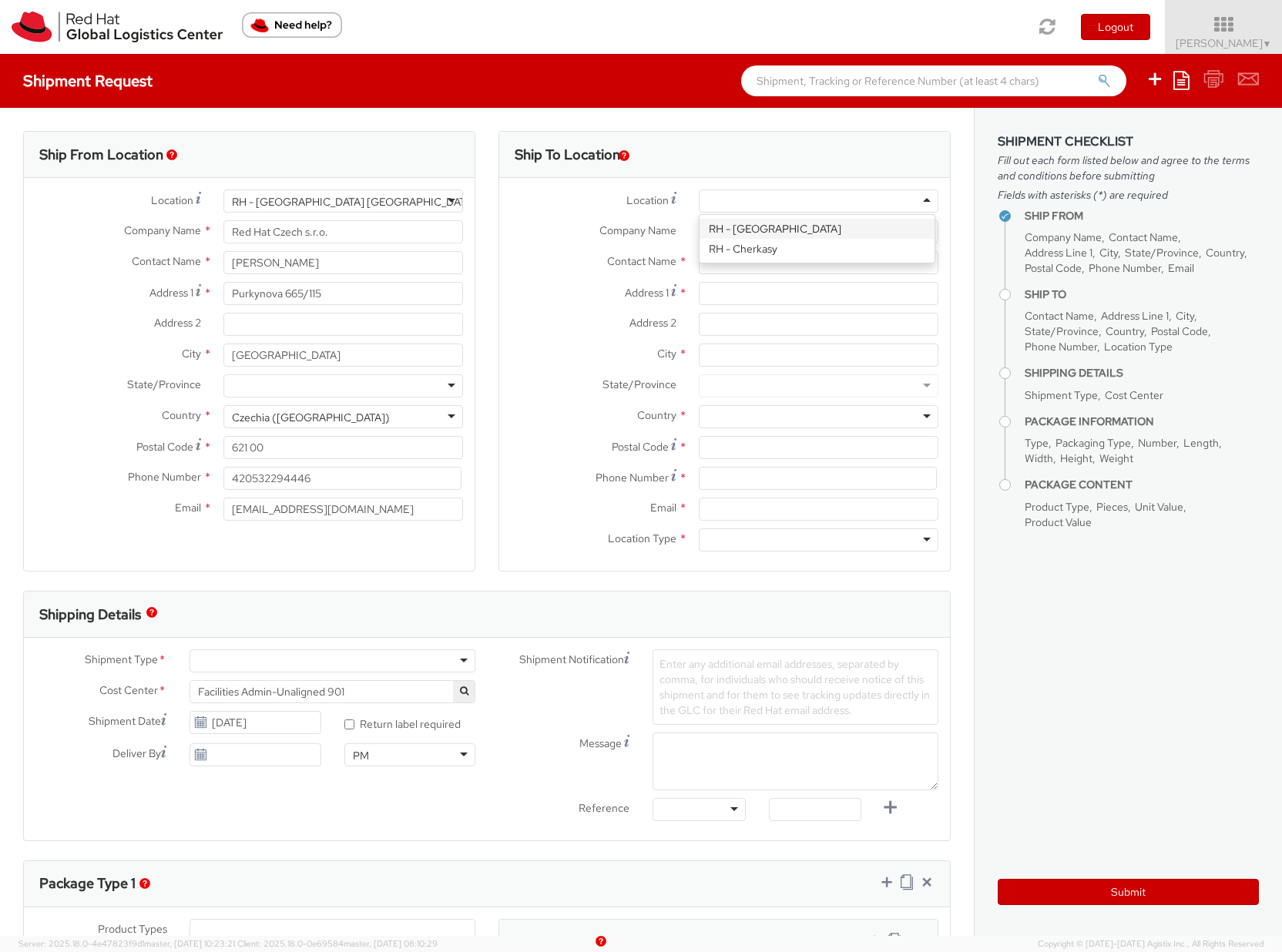
type input "[PHONE_NUMBER]"
